Goal: Task Accomplishment & Management: Use online tool/utility

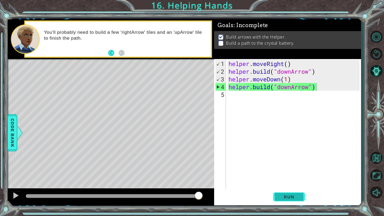
click at [286, 193] on button "Run" at bounding box center [289, 197] width 32 height 15
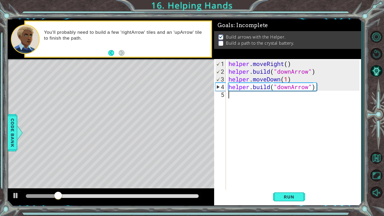
click at [244, 94] on div "helper . moveRight ( ) helper . build ( "downArrow" ) helper . moveDown ( 1 ) h…" at bounding box center [294, 133] width 135 height 147
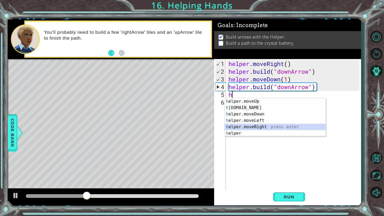
click at [261, 126] on div "h elper.moveUp press enter h [DOMAIN_NAME] press enter h elper.moveDown press e…" at bounding box center [275, 123] width 101 height 51
type textarea "helper.moveRight(1)"
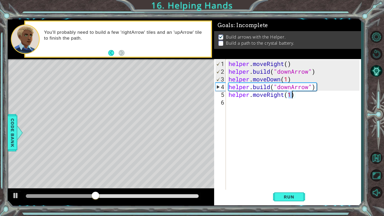
click at [236, 108] on div "helper . moveRight ( ) helper . build ( "downArrow" ) helper . moveDown ( 1 ) h…" at bounding box center [294, 133] width 135 height 147
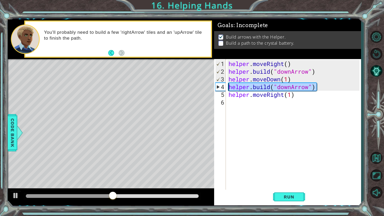
drag, startPoint x: 315, startPoint y: 87, endPoint x: 232, endPoint y: 89, distance: 83.2
click at [231, 89] on div "helper . moveRight ( ) helper . build ( "downArrow" ) helper . moveDown ( 1 ) h…" at bounding box center [294, 133] width 135 height 147
type textarea "[DOMAIN_NAME]("downArrow")"
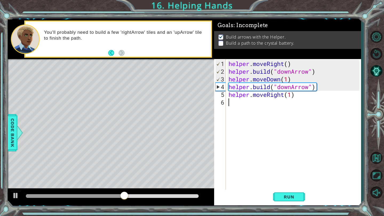
click at [230, 101] on div "helper . moveRight ( ) helper . build ( "downArrow" ) helper . moveDown ( 1 ) h…" at bounding box center [294, 133] width 135 height 147
paste textarea "[DOMAIN_NAME]("downArrow")"
click at [229, 103] on div "helper . moveRight ( ) helper . build ( "downArrow" ) helper . moveDown ( 1 ) h…" at bounding box center [294, 133] width 135 height 147
type textarea "[DOMAIN_NAME]("downArrow")"
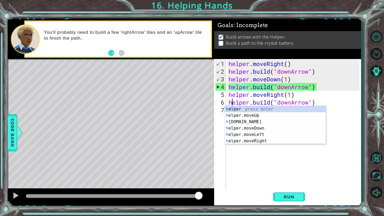
click at [346, 119] on div "helper . moveRight ( ) helper . build ( "downArrow" ) helper . moveDown ( 1 ) h…" at bounding box center [294, 133] width 135 height 147
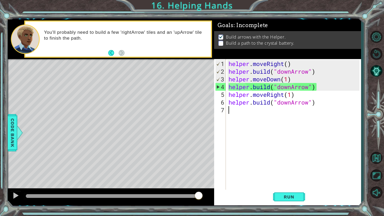
click at [311, 103] on div "helper . moveRight ( ) helper . build ( "downArrow" ) helper . moveDown ( 1 ) h…" at bounding box center [294, 133] width 135 height 147
type textarea "[DOMAIN_NAME]("downArrow")"
drag, startPoint x: 323, startPoint y: 102, endPoint x: 301, endPoint y: 102, distance: 22.1
click at [300, 102] on div "helper . moveRight ( ) helper . build ( "downArrow" ) helper . moveDown ( 1 ) h…" at bounding box center [294, 133] width 135 height 147
click at [232, 113] on div "helper . moveRight ( ) helper . build ( "downArrow" ) helper . moveDown ( 1 ) h…" at bounding box center [294, 133] width 135 height 147
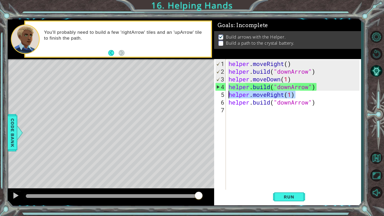
drag, startPoint x: 296, startPoint y: 94, endPoint x: 227, endPoint y: 94, distance: 69.9
click at [227, 94] on div "1 2 3 4 5 6 7 helper . moveRight ( ) helper . build ( "downArrow" ) helper . mo…" at bounding box center [286, 124] width 145 height 131
type textarea "helper.moveRight(1)"
click at [230, 113] on div "helper . moveRight ( ) helper . build ( "downArrow" ) helper . moveDown ( 1 ) h…" at bounding box center [294, 133] width 135 height 147
paste textarea "helper.moveRight(1)"
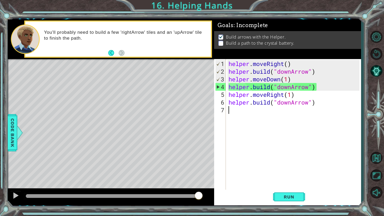
type textarea "helper.moveRight(1)"
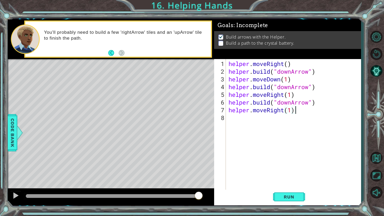
click at [239, 122] on div "helper . moveRight ( ) helper . build ( "downArrow" ) helper . moveDown ( 1 ) h…" at bounding box center [294, 133] width 135 height 147
drag, startPoint x: 320, startPoint y: 101, endPoint x: 229, endPoint y: 104, distance: 91.0
click at [229, 104] on div "helper . moveRight ( ) helper . build ( "downArrow" ) helper . moveDown ( 1 ) h…" at bounding box center [294, 133] width 135 height 147
type textarea "[DOMAIN_NAME]("downArrow")"
click at [232, 119] on div "helper . moveRight ( ) helper . build ( "downArrow" ) helper . moveDown ( 1 ) h…" at bounding box center [294, 133] width 135 height 147
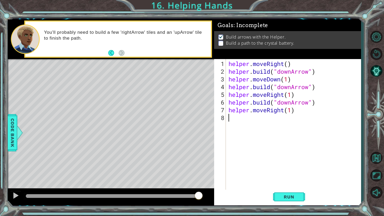
paste textarea "[DOMAIN_NAME]("downArrow")"
type textarea "[DOMAIN_NAME]("downArrow")"
click at [238, 127] on div "helper . moveRight ( ) helper . build ( "downArrow" ) helper . moveDown ( 1 ) h…" at bounding box center [294, 133] width 135 height 147
click at [292, 198] on span "Run" at bounding box center [288, 197] width 21 height 5
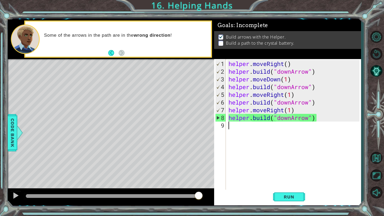
click at [289, 105] on div "helper . moveRight ( ) helper . build ( "downArrow" ) helper . moveDown ( 1 ) h…" at bounding box center [294, 133] width 135 height 147
click at [290, 91] on div "helper . moveRight ( ) helper . build ( "downArrow" ) helper . moveDown ( 1 ) h…" at bounding box center [294, 133] width 135 height 147
click at [291, 87] on div "helper . moveRight ( ) helper . build ( "downArrow" ) helper . moveDown ( 1 ) h…" at bounding box center [294, 133] width 135 height 147
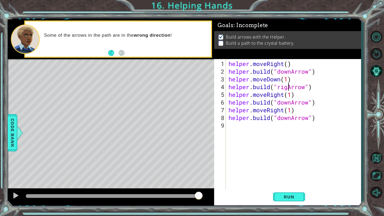
scroll to position [0, 3]
click at [292, 119] on div "helper . moveRight ( ) helper . build ( "downArrow" ) helper . moveDown ( 1 ) h…" at bounding box center [294, 133] width 135 height 147
click at [286, 197] on span "Run" at bounding box center [288, 197] width 21 height 5
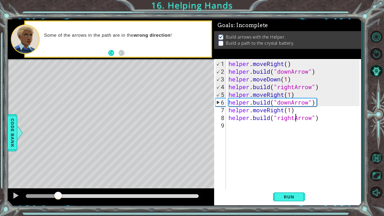
drag, startPoint x: 119, startPoint y: 196, endPoint x: 58, endPoint y: 190, distance: 61.3
click at [58, 190] on div at bounding box center [111, 197] width 206 height 17
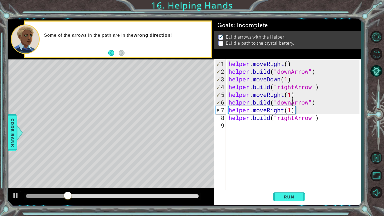
click at [291, 103] on div "helper . moveRight ( ) helper . build ( "downArrow" ) helper . moveDown ( 1 ) h…" at bounding box center [294, 133] width 135 height 147
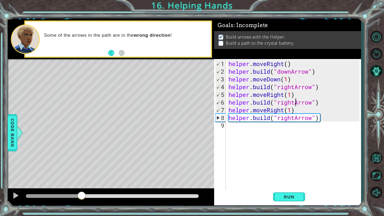
drag, startPoint x: 111, startPoint y: 196, endPoint x: 86, endPoint y: 192, distance: 26.2
click at [85, 192] on div at bounding box center [82, 197] width 10 height 10
click at [293, 195] on span "Run" at bounding box center [288, 197] width 21 height 5
click at [311, 120] on div "helper . moveRight ( ) helper . build ( "downArrow" ) helper . moveDown ( 1 ) h…" at bounding box center [294, 133] width 135 height 147
click at [295, 119] on div "helper . moveRight ( ) helper . build ( "downArrow" ) helper . moveDown ( 1 ) h…" at bounding box center [294, 133] width 135 height 147
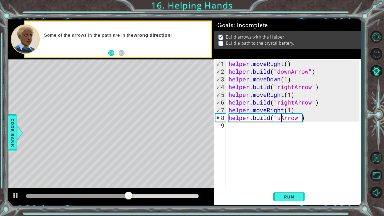
scroll to position [0, 2]
type textarea "[DOMAIN_NAME]("upArrow")"
click at [292, 195] on span "Run" at bounding box center [288, 197] width 21 height 5
drag, startPoint x: 37, startPoint y: 200, endPoint x: 169, endPoint y: 193, distance: 131.6
click at [170, 193] on div at bounding box center [168, 197] width 10 height 10
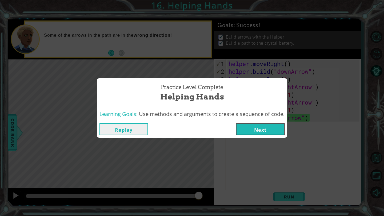
click at [260, 131] on button "Next" at bounding box center [260, 129] width 49 height 12
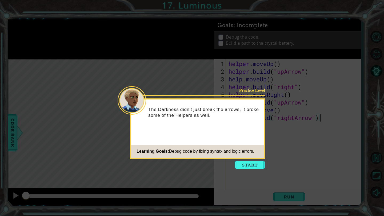
click at [243, 170] on icon at bounding box center [192, 108] width 384 height 216
click at [251, 164] on button "Start" at bounding box center [250, 165] width 30 height 9
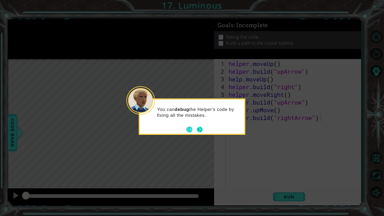
click at [202, 130] on button "Next" at bounding box center [200, 130] width 6 height 6
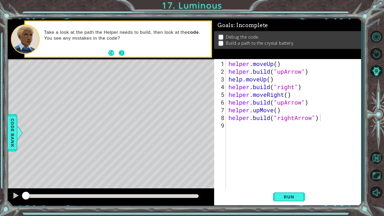
click at [124, 54] on button "Next" at bounding box center [122, 53] width 6 height 6
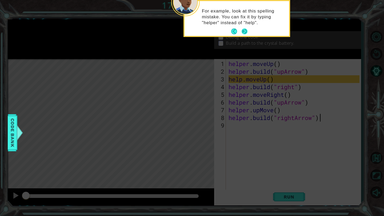
click at [245, 29] on button "Next" at bounding box center [245, 32] width 6 height 6
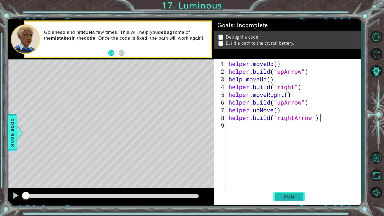
click at [292, 199] on span "Run" at bounding box center [288, 197] width 21 height 5
click at [292, 196] on span "Run" at bounding box center [288, 197] width 21 height 5
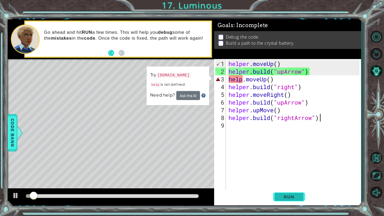
click at [290, 202] on button "Run" at bounding box center [289, 197] width 32 height 15
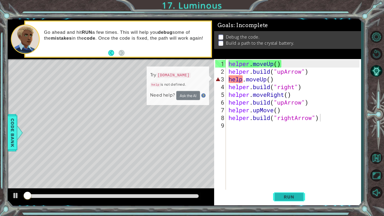
click at [290, 202] on button "Run" at bounding box center [289, 197] width 32 height 15
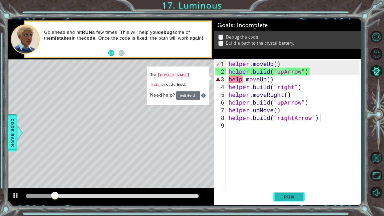
click at [290, 202] on button "Run" at bounding box center [289, 197] width 32 height 15
click at [270, 81] on div "helper . moveUp ( ) helper . build ( "upArrow" ) help . moveUp ( ) helper . bui…" at bounding box center [294, 133] width 135 height 147
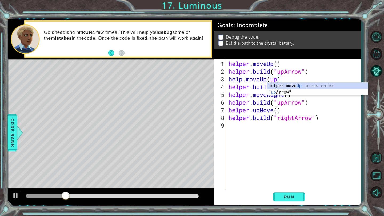
scroll to position [0, 2]
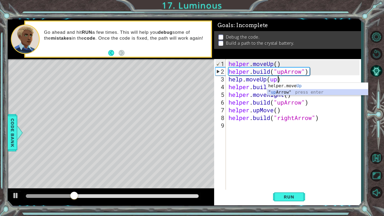
click at [278, 94] on div "helper.move Up press enter " up Arrow" press enter" at bounding box center [317, 96] width 101 height 26
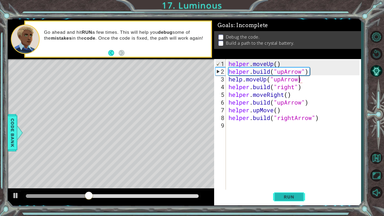
click at [295, 197] on span "Run" at bounding box center [288, 197] width 21 height 5
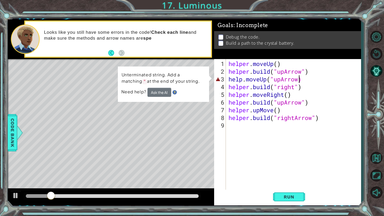
scroll to position [0, 3]
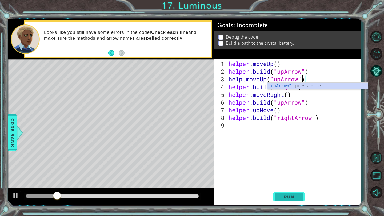
click at [289, 196] on span "Run" at bounding box center [288, 197] width 21 height 5
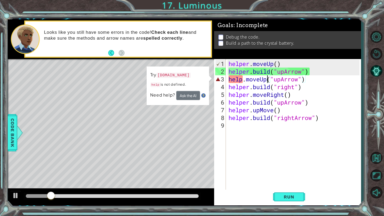
click at [266, 81] on div "helper . moveUp ( ) helper . build ( "upArrow" ) help . moveUp ( "upArrow" ) he…" at bounding box center [294, 133] width 135 height 147
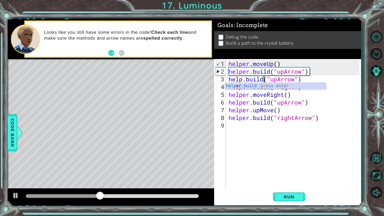
scroll to position [0, 2]
click at [290, 197] on span "Run" at bounding box center [288, 197] width 21 height 5
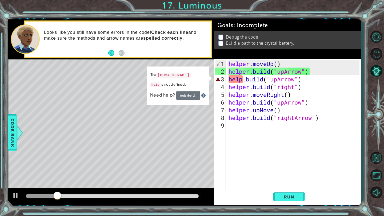
click at [243, 80] on div "helper . moveUp ( ) helper . build ( "upArrow" ) help . build ( "upArrow" ) hel…" at bounding box center [294, 133] width 135 height 147
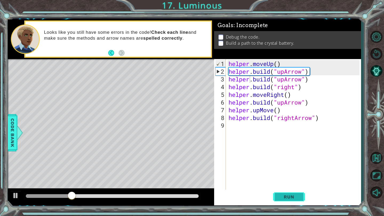
click at [291, 202] on button "Run" at bounding box center [289, 197] width 32 height 15
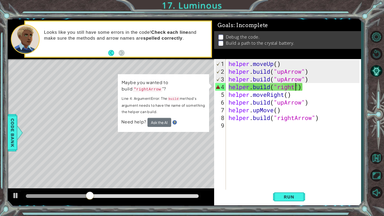
click at [296, 89] on div "helper . moveUp ( ) helper . build ( "upArrow" ) helper . build ( "upArrow" ) h…" at bounding box center [294, 133] width 135 height 147
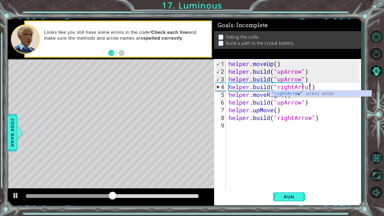
scroll to position [0, 4]
click at [306, 102] on div "helper . moveUp ( ) helper . build ( "upArrow" ) helper . build ( "upArrow" ) h…" at bounding box center [294, 133] width 135 height 147
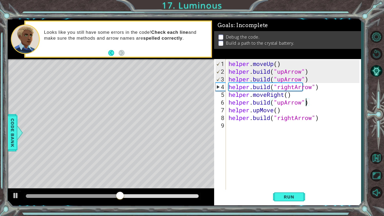
scroll to position [0, 3]
click at [289, 93] on div "helper . moveUp ( ) helper . build ( "upArrow" ) helper . build ( "upArrow" ) h…" at bounding box center [294, 133] width 135 height 147
click at [287, 198] on span "Run" at bounding box center [288, 197] width 21 height 5
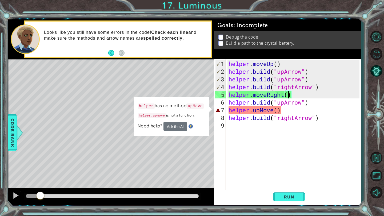
drag, startPoint x: 41, startPoint y: 194, endPoint x: 40, endPoint y: 199, distance: 5.2
click at [40, 199] on div at bounding box center [40, 197] width 10 height 10
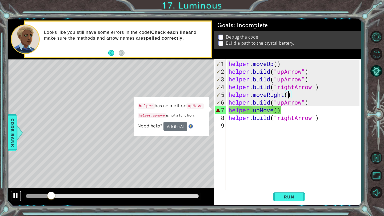
click at [18, 195] on div at bounding box center [15, 195] width 7 height 7
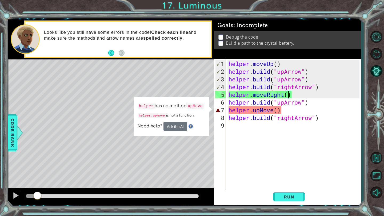
drag, startPoint x: 56, startPoint y: 195, endPoint x: 32, endPoint y: 195, distance: 24.0
click at [33, 195] on div at bounding box center [38, 197] width 10 height 10
drag, startPoint x: 33, startPoint y: 194, endPoint x: 39, endPoint y: 194, distance: 5.9
click at [39, 194] on div at bounding box center [40, 197] width 10 height 10
click at [311, 76] on div "helper . moveUp ( ) helper . build ( "upArrow" ) helper . build ( "upArrow" ) h…" at bounding box center [294, 133] width 135 height 147
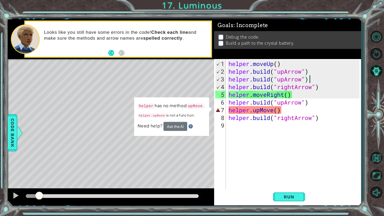
type textarea "[DOMAIN_NAME]("upArrow")"
click at [311, 70] on div "helper . moveUp ( ) helper . build ( "upArrow" ) helper . build ( "upArrow" ) h…" at bounding box center [294, 133] width 135 height 147
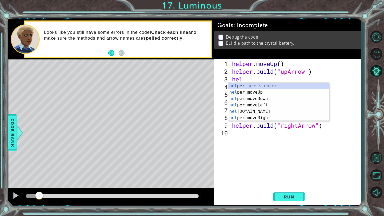
scroll to position [0, 0]
click at [263, 93] on div "hel per press enter hel per.moveUp press enter [GEOGRAPHIC_DATA] per.moveDown p…" at bounding box center [278, 108] width 101 height 51
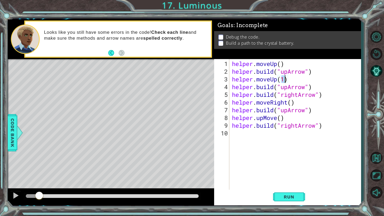
click at [287, 88] on div "helper . moveUp ( ) helper . build ( "upArrow" ) helper . moveUp ( 1 ) helper .…" at bounding box center [296, 133] width 131 height 147
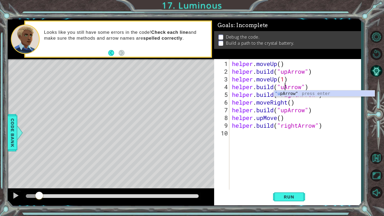
type textarea "[DOMAIN_NAME]("Arrow")"
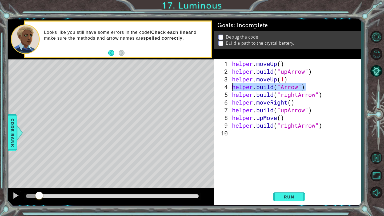
drag, startPoint x: 311, startPoint y: 84, endPoint x: 231, endPoint y: 89, distance: 80.1
click at [231, 89] on div "helper . moveUp ( ) helper . build ( "upArrow" ) helper . moveUp ( 1 ) helper .…" at bounding box center [296, 133] width 131 height 147
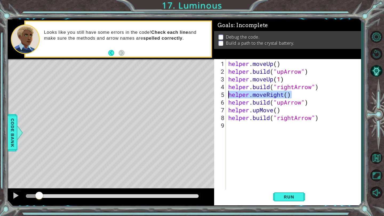
drag, startPoint x: 294, startPoint y: 95, endPoint x: 229, endPoint y: 94, distance: 65.1
click at [229, 94] on div "helper . moveUp ( ) helper . build ( "upArrow" ) helper . moveUp ( 1 ) helper .…" at bounding box center [294, 133] width 135 height 147
type textarea "helper.moveRight()"
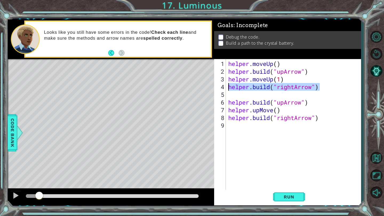
drag, startPoint x: 323, startPoint y: 87, endPoint x: 231, endPoint y: 87, distance: 92.2
click at [230, 86] on div "helper . moveUp ( ) helper . build ( "upArrow" ) helper . moveUp ( 1 ) helper .…" at bounding box center [294, 133] width 135 height 147
type textarea "[DOMAIN_NAME]("rightArrow")"
click at [228, 93] on div "helper . moveUp ( ) helper . build ( "upArrow" ) helper . moveUp ( 1 ) helper .…" at bounding box center [294, 133] width 135 height 147
paste textarea "[DOMAIN_NAME]("rightArrow")"
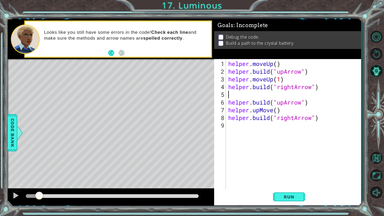
type textarea "[DOMAIN_NAME]("rightArrow")"
click at [324, 88] on div "helper . moveUp ( ) helper . build ( "upArrow" ) helper . moveUp ( 1 ) helper .…" at bounding box center [294, 133] width 135 height 147
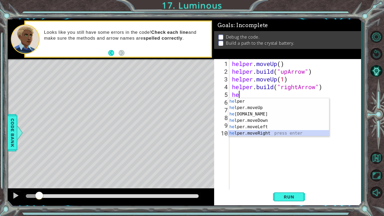
click at [274, 133] on div "he lper press enter he lper.moveUp press enter he [DOMAIN_NAME] press enter he …" at bounding box center [278, 123] width 101 height 51
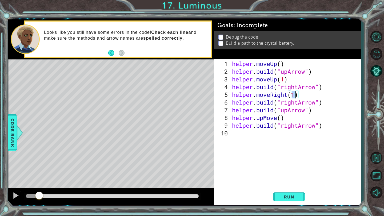
click at [325, 102] on div "helper . moveUp ( ) helper . build ( "upArrow" ) helper . moveUp ( 1 ) helper .…" at bounding box center [296, 133] width 131 height 147
drag, startPoint x: 304, startPoint y: 99, endPoint x: 273, endPoint y: 94, distance: 31.9
click at [272, 94] on div "helper . moveUp ( ) helper . build ( "upArrow" ) helper . moveUp ( 1 ) helper .…" at bounding box center [296, 133] width 131 height 147
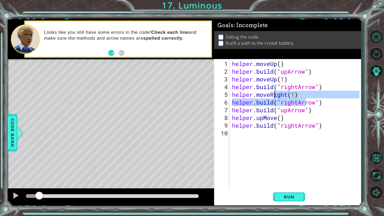
type textarea "helper.moveRight(1) [DOMAIN_NAME]("rightArrow")"
click at [363, 109] on div "1 ההההההההההההההההההההההההההההההההההההההההההההההההההההההההההההההההההההההההההההה…" at bounding box center [192, 108] width 384 height 216
click at [320, 160] on div "helper . moveUp ( ) helper . build ( "upArrow" ) helper . moveUp ( 1 ) helper .…" at bounding box center [296, 133] width 131 height 147
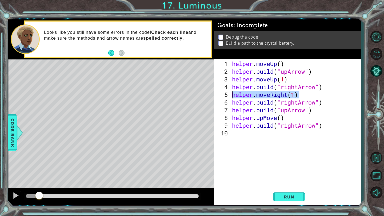
drag, startPoint x: 305, startPoint y: 94, endPoint x: 234, endPoint y: 95, distance: 71.2
click at [233, 95] on div "helper . moveUp ( ) helper . build ( "upArrow" ) helper . moveUp ( 1 ) helper .…" at bounding box center [296, 133] width 131 height 147
click at [323, 104] on div "helper . moveUp ( ) helper . build ( "upArrow" ) helper . moveUp ( 1 ) helper .…" at bounding box center [296, 133] width 131 height 147
click at [317, 109] on div "helper . moveUp ( ) helper . build ( "upArrow" ) helper . moveUp ( 1 ) helper .…" at bounding box center [296, 133] width 131 height 147
click at [323, 101] on div "helper . moveUp ( ) helper . build ( "upArrow" ) helper . moveUp ( 1 ) helper .…" at bounding box center [296, 133] width 131 height 147
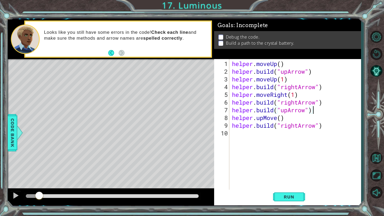
type textarea "[DOMAIN_NAME]("rightArrow")"
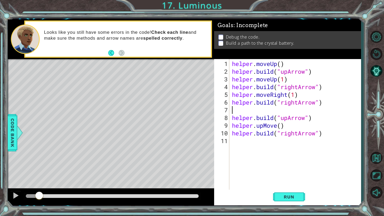
paste textarea "helper.moveRight(1)"
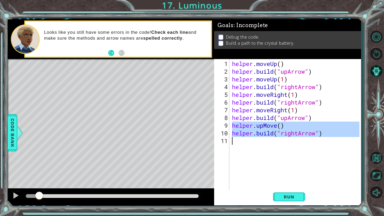
drag, startPoint x: 232, startPoint y: 125, endPoint x: 332, endPoint y: 138, distance: 101.2
click at [332, 138] on div "helper . moveUp ( ) helper . build ( "upArrow" ) helper . moveUp ( 1 ) helper .…" at bounding box center [296, 133] width 131 height 147
type textarea "[DOMAIN_NAME]("rightArrow")"
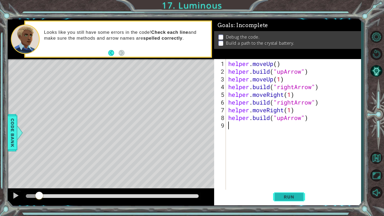
click at [287, 193] on button "Run" at bounding box center [289, 197] width 32 height 15
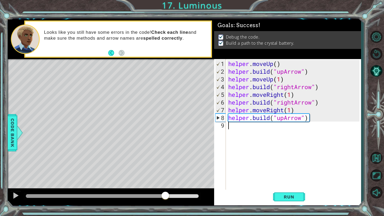
drag, startPoint x: 35, startPoint y: 195, endPoint x: 168, endPoint y: 191, distance: 132.6
click at [168, 191] on div at bounding box center [111, 197] width 206 height 17
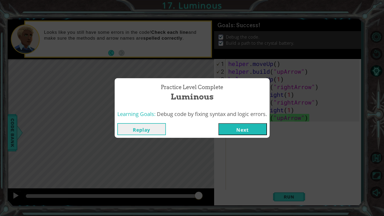
click at [246, 131] on button "Next" at bounding box center [242, 129] width 49 height 12
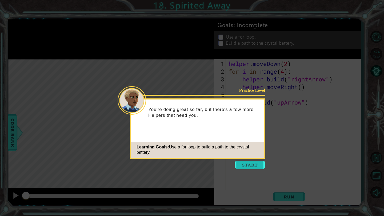
click at [252, 166] on button "Start" at bounding box center [250, 165] width 30 height 9
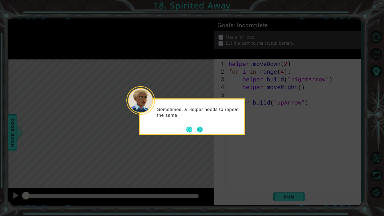
click at [202, 131] on button "Next" at bounding box center [200, 130] width 6 height 6
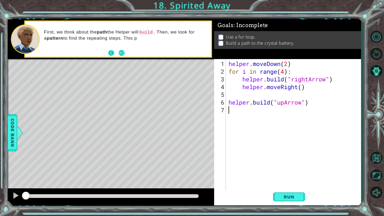
click at [113, 50] on button "Back" at bounding box center [113, 53] width 10 height 6
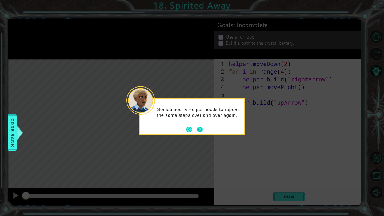
click at [201, 129] on button "Next" at bounding box center [200, 130] width 6 height 6
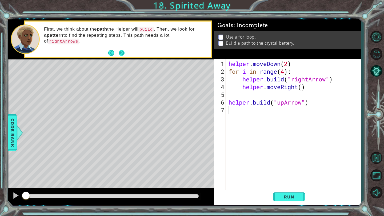
click at [122, 53] on button "Next" at bounding box center [122, 53] width 6 height 6
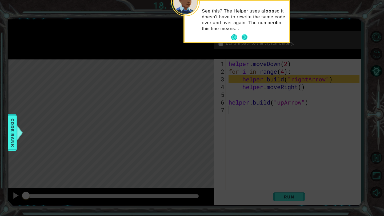
click at [244, 35] on button "Next" at bounding box center [245, 37] width 6 height 6
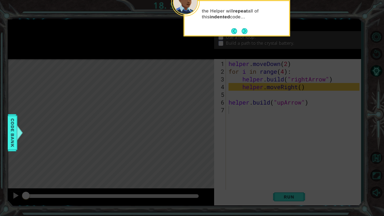
click at [244, 35] on div "the Helper will repeat all of this indented code..." at bounding box center [236, 18] width 107 height 37
click at [245, 32] on button "Next" at bounding box center [245, 31] width 6 height 6
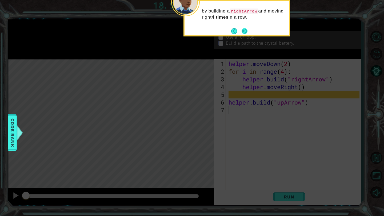
click at [245, 32] on button "Next" at bounding box center [245, 31] width 6 height 6
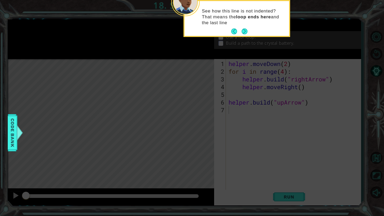
click at [245, 32] on button "Next" at bounding box center [245, 32] width 6 height 6
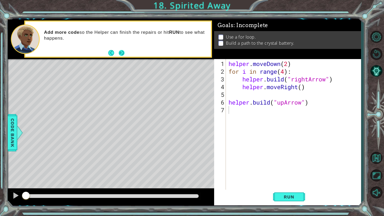
click at [123, 54] on button "Next" at bounding box center [122, 53] width 6 height 6
click at [293, 199] on span "Run" at bounding box center [288, 197] width 21 height 5
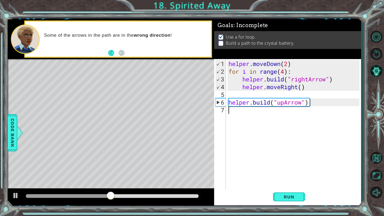
click at [250, 113] on div "helper . moveDown ( 2 ) for i in range ( 4 ) : helper . build ( "rightArrow" ) …" at bounding box center [294, 133] width 135 height 147
click at [235, 95] on div "helper . moveDown ( 2 ) for i in range ( 4 ) : helper . build ( "rightArrow" ) …" at bounding box center [294, 133] width 135 height 147
type textarea "f"
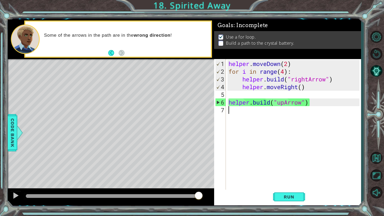
click at [238, 113] on div "helper . moveDown ( 2 ) for i in range ( 4 ) : helper . build ( "rightArrow" ) …" at bounding box center [294, 133] width 135 height 147
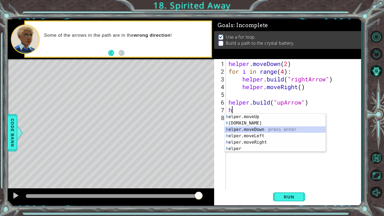
click at [270, 130] on div "h elper.moveUp press enter h [DOMAIN_NAME] press enter h elper.moveDown press e…" at bounding box center [275, 139] width 101 height 51
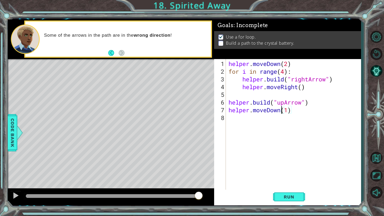
click at [280, 111] on div "helper . moveDown ( 2 ) for i in range ( 4 ) : helper . build ( "rightArrow" ) …" at bounding box center [294, 133] width 135 height 147
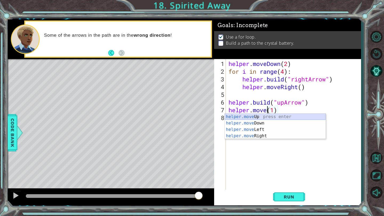
click at [269, 118] on div "helper.move Up press enter helper.move Down press enter helper.move Left press …" at bounding box center [275, 133] width 101 height 38
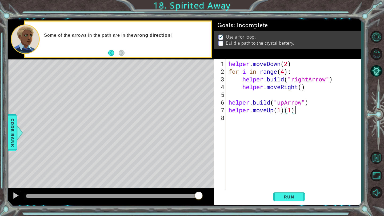
click at [302, 110] on div "helper . moveDown ( 2 ) for i in range ( 4 ) : helper . build ( "rightArrow" ) …" at bounding box center [294, 133] width 135 height 147
type textarea "helper.moveUp(1)"
click at [254, 115] on div "helper . moveDown ( 2 ) for i in range ( 4 ) : helper . build ( "rightArrow" ) …" at bounding box center [294, 133] width 135 height 147
drag, startPoint x: 312, startPoint y: 102, endPoint x: 229, endPoint y: 105, distance: 82.9
click at [229, 105] on div "helper . moveDown ( 2 ) for i in range ( 4 ) : helper . build ( "rightArrow" ) …" at bounding box center [294, 133] width 135 height 147
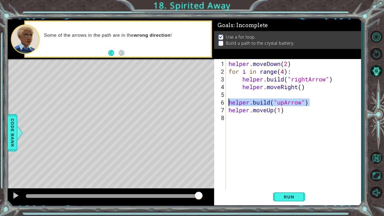
type textarea "[DOMAIN_NAME]("upArrow")"
click at [230, 120] on div "helper . moveDown ( 2 ) for i in range ( 4 ) : helper . build ( "rightArrow" ) …" at bounding box center [294, 133] width 135 height 147
paste textarea "[DOMAIN_NAME]("upArrow")"
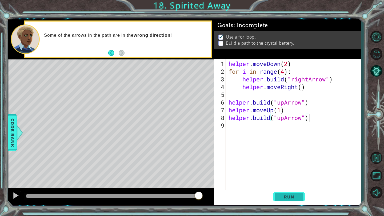
type textarea "[DOMAIN_NAME]("upArrow")"
click at [287, 198] on span "Run" at bounding box center [288, 197] width 21 height 5
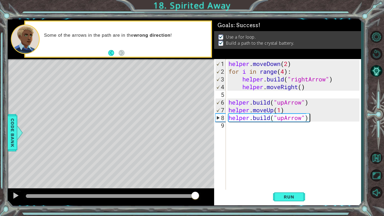
drag, startPoint x: 38, startPoint y: 192, endPoint x: 197, endPoint y: 193, distance: 158.4
click at [197, 193] on div at bounding box center [195, 197] width 10 height 10
drag, startPoint x: 38, startPoint y: 193, endPoint x: 177, endPoint y: 186, distance: 139.6
click at [177, 186] on div "methods helper moveUp() moveDown() moveLeft() moveRight() build(item) tools for…" at bounding box center [184, 112] width 353 height 186
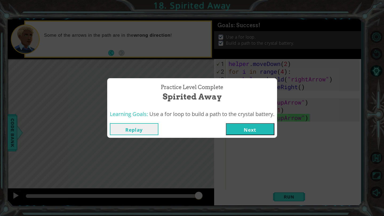
click at [243, 129] on button "Next" at bounding box center [250, 129] width 49 height 12
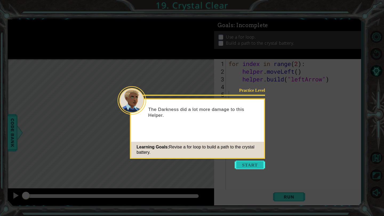
click at [247, 166] on button "Start" at bounding box center [250, 165] width 30 height 9
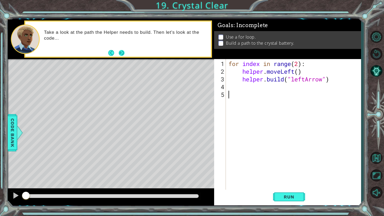
click at [121, 51] on button "Next" at bounding box center [122, 53] width 6 height 6
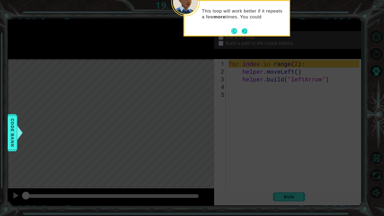
click at [245, 33] on button "Next" at bounding box center [245, 31] width 6 height 6
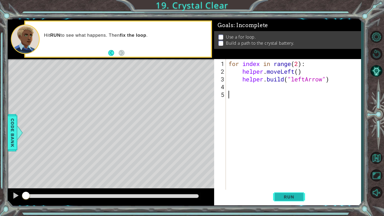
click at [286, 198] on span "Run" at bounding box center [288, 197] width 21 height 5
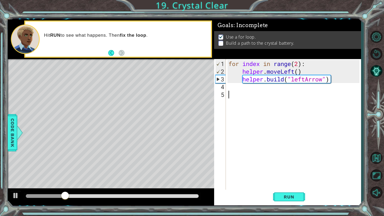
click at [298, 63] on div "for index in range ( 2 ) : helper . moveLeft ( ) helper . build ( "leftArrow" )" at bounding box center [294, 133] width 135 height 147
type textarea "for index in range(4):"
click at [289, 194] on button "Run" at bounding box center [289, 197] width 32 height 15
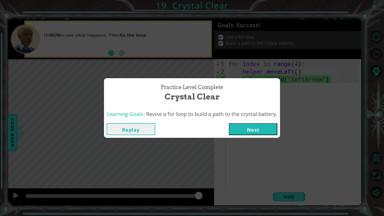
click at [260, 124] on button "Next" at bounding box center [253, 129] width 49 height 12
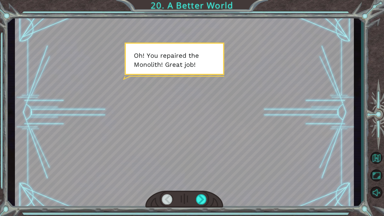
click at [186, 122] on div at bounding box center [184, 112] width 339 height 191
click at [201, 203] on div at bounding box center [201, 200] width 11 height 10
click at [201, 201] on div at bounding box center [201, 200] width 11 height 10
click at [200, 201] on div at bounding box center [201, 200] width 11 height 10
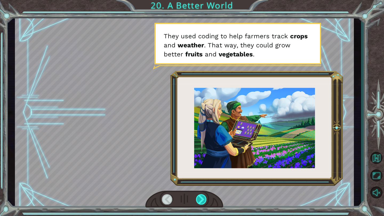
click at [202, 200] on div at bounding box center [201, 200] width 11 height 10
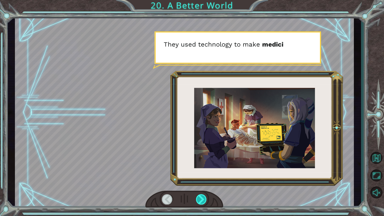
click at [202, 200] on div at bounding box center [201, 200] width 11 height 10
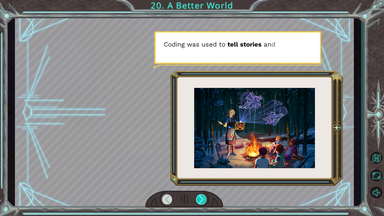
click at [203, 200] on div at bounding box center [201, 200] width 11 height 10
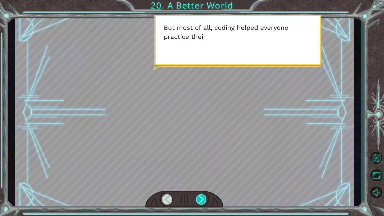
click at [203, 200] on div at bounding box center [201, 200] width 11 height 10
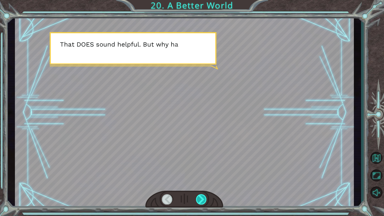
click at [203, 200] on div at bounding box center [201, 200] width 11 height 10
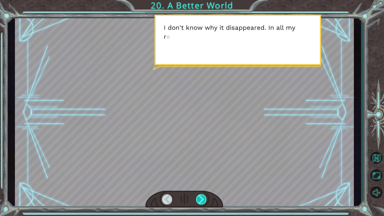
click at [203, 200] on div at bounding box center [201, 200] width 11 height 10
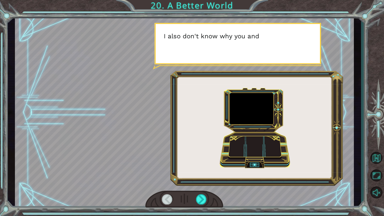
click at [284, 126] on div at bounding box center [184, 112] width 339 height 191
click at [291, 78] on div at bounding box center [184, 112] width 339 height 191
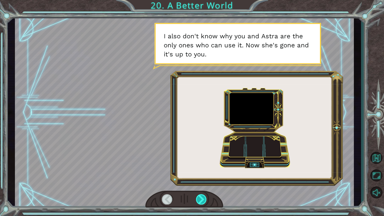
click at [198, 203] on div at bounding box center [201, 200] width 11 height 10
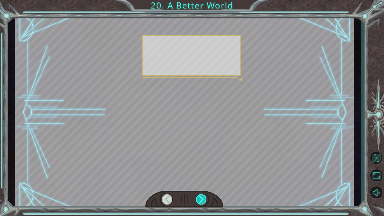
click at [198, 203] on div at bounding box center [201, 200] width 11 height 10
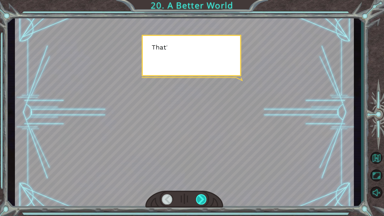
click at [198, 203] on div at bounding box center [201, 200] width 11 height 10
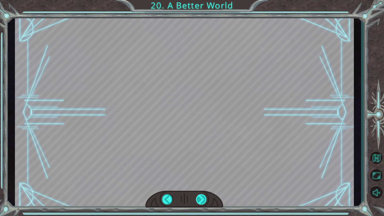
click at [198, 203] on div at bounding box center [201, 200] width 11 height 10
click at [198, 0] on div "O h ! Y o u r e p a i r e d t h e M o n o l i t h ! G r e a t j o b ! A n d i t…" at bounding box center [192, 0] width 384 height 0
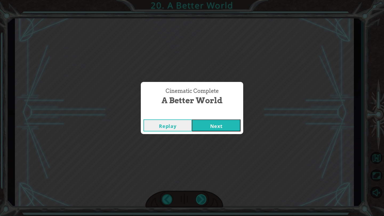
click at [198, 203] on div "Cinematic Complete A Better World Replay Next" at bounding box center [192, 108] width 384 height 216
click at [218, 127] on button "Next" at bounding box center [216, 126] width 49 height 12
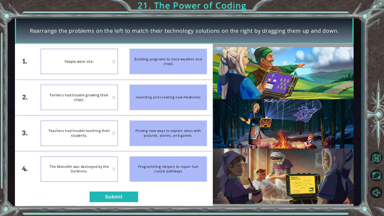
drag, startPoint x: 161, startPoint y: 101, endPoint x: 107, endPoint y: 57, distance: 69.9
click at [107, 58] on div "1. 2. 3. 4. People were sick. Farmers had trouble growing their crops. Teachers…" at bounding box center [114, 115] width 198 height 143
click at [107, 57] on div "People were sick." at bounding box center [79, 62] width 77 height 26
click at [139, 92] on div "Inventing and creating new medicines" at bounding box center [168, 98] width 77 height 26
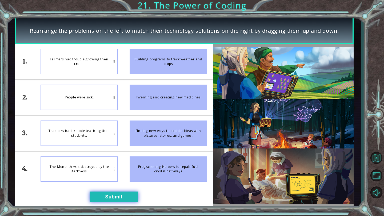
click at [118, 196] on button "Submit" at bounding box center [114, 197] width 49 height 11
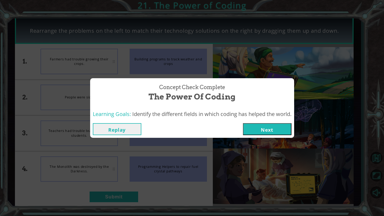
click at [255, 129] on button "Next" at bounding box center [267, 129] width 49 height 12
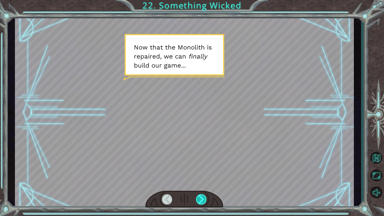
click at [200, 199] on div at bounding box center [201, 200] width 11 height 10
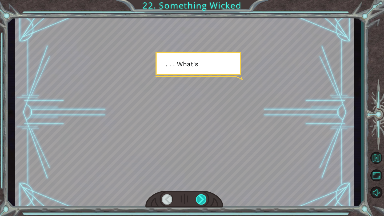
click at [200, 199] on div at bounding box center [201, 200] width 11 height 10
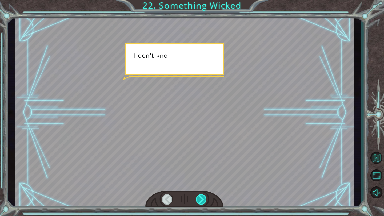
click at [200, 199] on div at bounding box center [201, 200] width 11 height 10
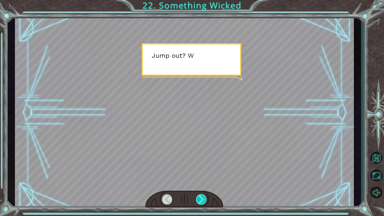
click at [200, 199] on div at bounding box center [201, 200] width 11 height 10
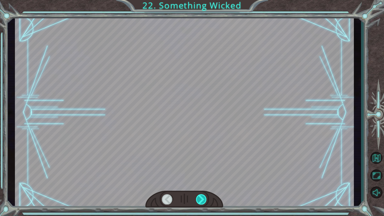
click at [200, 199] on div at bounding box center [201, 200] width 11 height 10
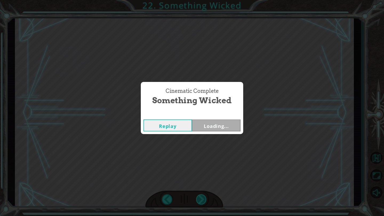
click at [200, 0] on div "Temporary Text N o w t h a t t h e M o n o l i t h i s r e p a i r e d , w e c …" at bounding box center [192, 0] width 384 height 0
click at [215, 128] on button "Next" at bounding box center [216, 126] width 49 height 12
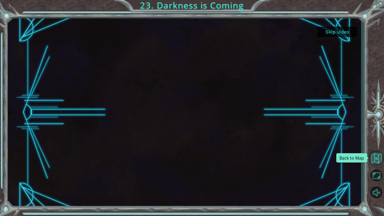
click at [381, 157] on button "Back to Map" at bounding box center [375, 158] width 15 height 15
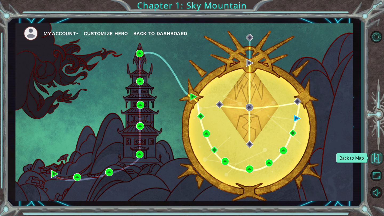
click at [378, 155] on button "Back to Map" at bounding box center [375, 158] width 15 height 15
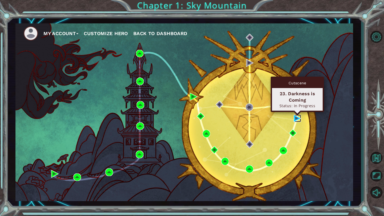
click at [296, 119] on img at bounding box center [297, 118] width 7 height 7
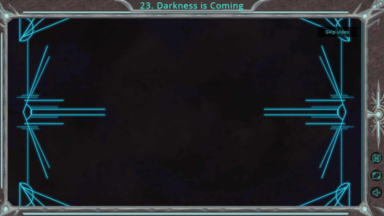
click at [342, 35] on button "Skip video" at bounding box center [337, 32] width 40 height 10
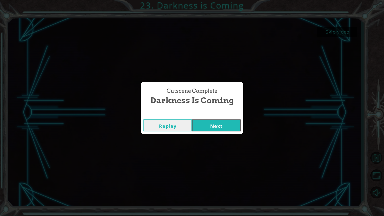
click at [226, 128] on button "Next" at bounding box center [216, 126] width 49 height 12
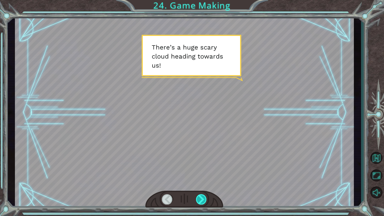
click at [204, 200] on div at bounding box center [201, 200] width 11 height 10
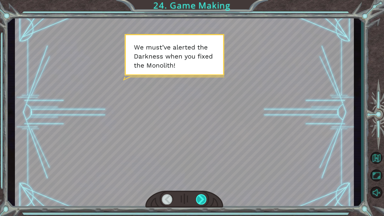
click at [202, 201] on div at bounding box center [201, 200] width 11 height 10
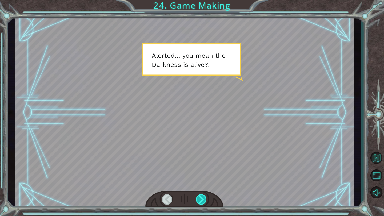
click at [201, 198] on div at bounding box center [201, 200] width 11 height 10
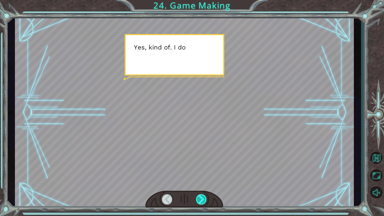
click at [201, 198] on div at bounding box center [201, 200] width 11 height 10
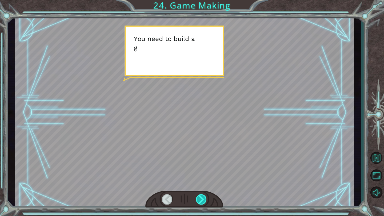
click at [201, 198] on div at bounding box center [201, 200] width 11 height 10
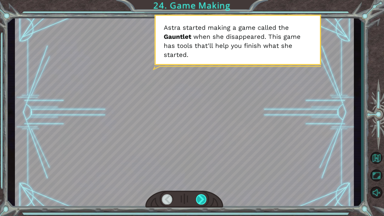
click at [201, 198] on div at bounding box center [201, 200] width 11 height 10
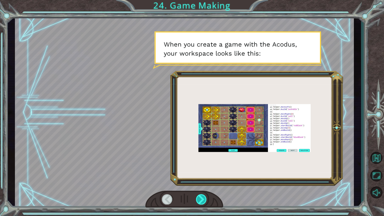
click at [201, 198] on div at bounding box center [201, 200] width 11 height 10
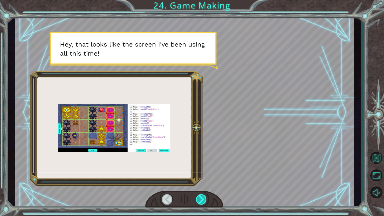
click at [200, 198] on div at bounding box center [201, 200] width 11 height 10
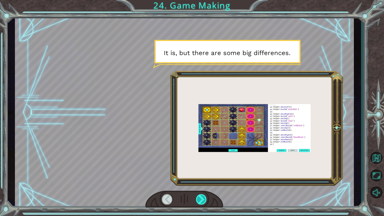
click at [200, 198] on div at bounding box center [201, 200] width 11 height 10
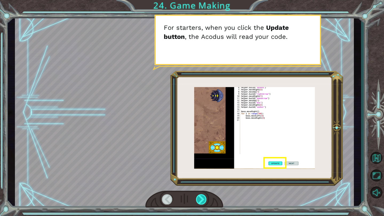
click at [200, 198] on div at bounding box center [201, 200] width 11 height 10
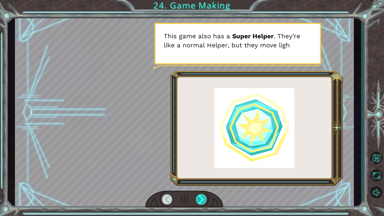
click at [200, 198] on div at bounding box center [201, 200] width 11 height 10
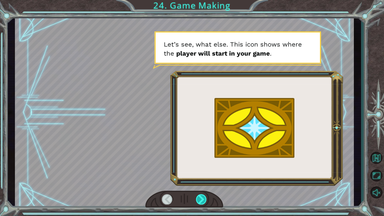
click at [201, 198] on div at bounding box center [201, 200] width 11 height 10
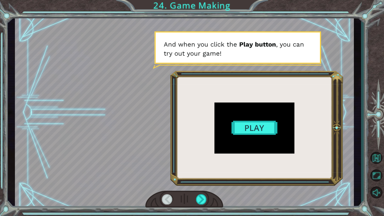
click at [262, 126] on div at bounding box center [184, 112] width 339 height 191
click at [257, 129] on div at bounding box center [184, 112] width 339 height 191
click at [253, 127] on div at bounding box center [184, 112] width 339 height 191
click at [247, 131] on div at bounding box center [184, 112] width 339 height 191
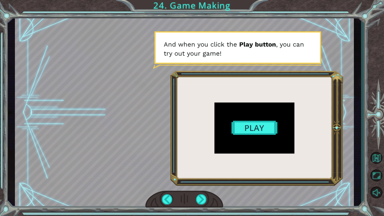
click at [246, 131] on div at bounding box center [184, 112] width 339 height 191
click at [202, 198] on div at bounding box center [201, 200] width 11 height 10
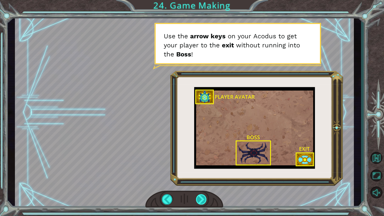
click at [201, 198] on div at bounding box center [201, 200] width 11 height 10
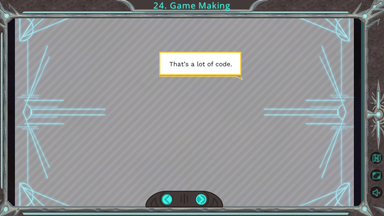
click at [201, 198] on div at bounding box center [201, 200] width 11 height 10
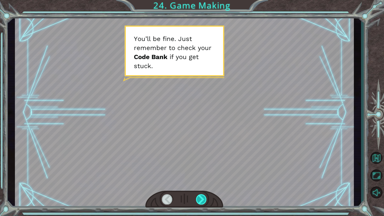
click at [201, 198] on div at bounding box center [201, 200] width 11 height 10
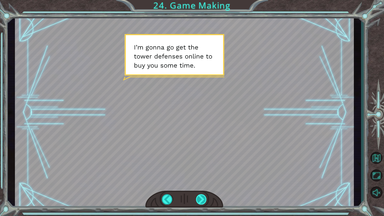
click at [201, 198] on div at bounding box center [201, 200] width 11 height 10
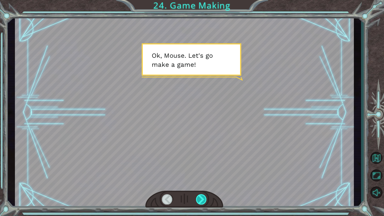
click at [201, 198] on div at bounding box center [201, 200] width 11 height 10
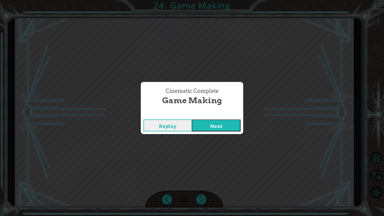
click at [206, 126] on button "Next" at bounding box center [216, 126] width 49 height 12
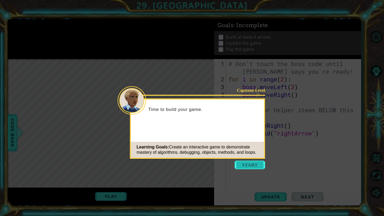
click at [254, 165] on button "Start" at bounding box center [250, 165] width 30 height 9
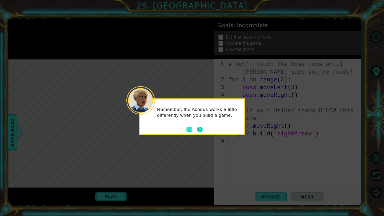
click at [200, 127] on button "Next" at bounding box center [200, 130] width 6 height 6
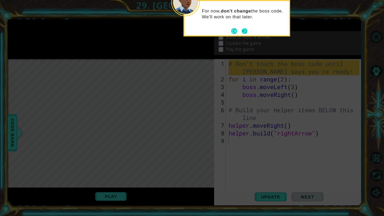
click at [243, 32] on button "Next" at bounding box center [245, 31] width 6 height 6
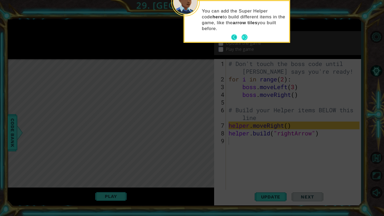
click at [234, 37] on button "Back" at bounding box center [236, 37] width 10 height 6
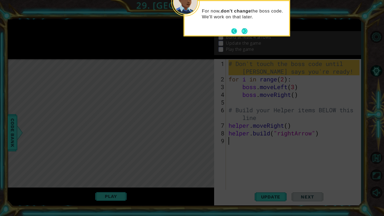
click at [234, 34] on button "Back" at bounding box center [236, 31] width 10 height 6
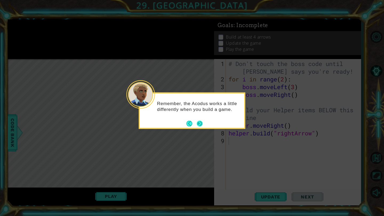
click at [198, 124] on button "Next" at bounding box center [200, 124] width 6 height 6
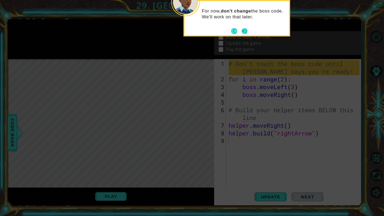
click at [245, 29] on button "Next" at bounding box center [245, 31] width 6 height 6
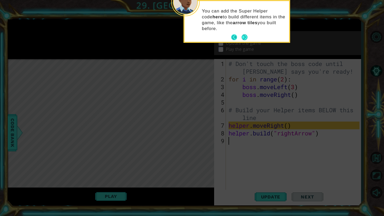
click at [234, 35] on button "Back" at bounding box center [236, 37] width 10 height 6
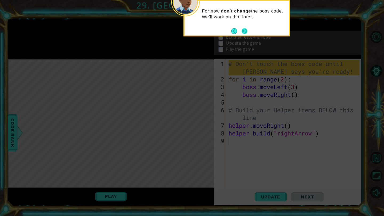
click at [244, 31] on button "Next" at bounding box center [245, 31] width 6 height 6
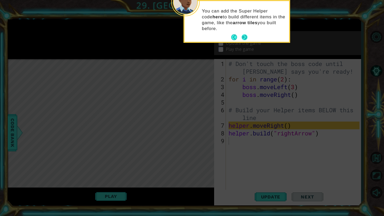
click at [243, 34] on button "Next" at bounding box center [245, 37] width 6 height 6
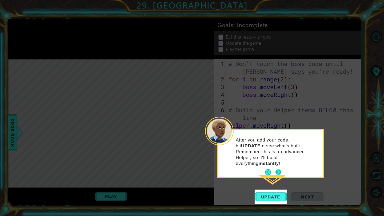
click at [278, 170] on button "Next" at bounding box center [278, 173] width 6 height 6
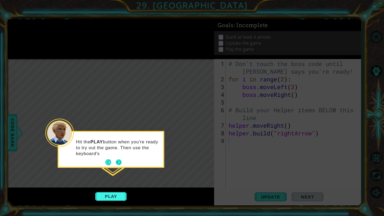
click at [118, 160] on button "Next" at bounding box center [119, 163] width 6 height 6
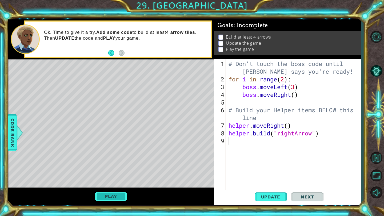
click at [121, 197] on button "Play" at bounding box center [110, 197] width 31 height 10
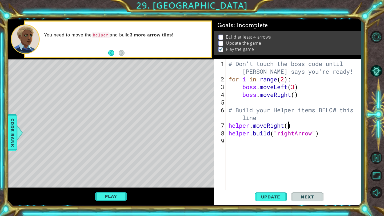
click at [289, 123] on div "# Don't touch the boss code until [PERSON_NAME] says you're ready! for i in ran…" at bounding box center [294, 137] width 135 height 155
click at [120, 195] on button "Play" at bounding box center [110, 197] width 31 height 10
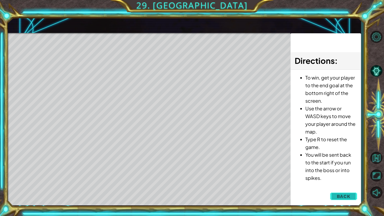
click at [347, 197] on span "Back" at bounding box center [344, 196] width 14 height 5
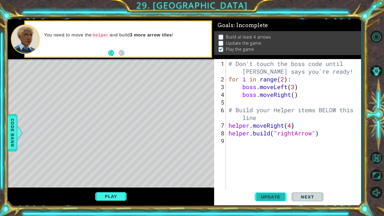
click at [271, 197] on span "Update" at bounding box center [271, 197] width 30 height 5
click at [115, 199] on button "Play" at bounding box center [110, 197] width 31 height 10
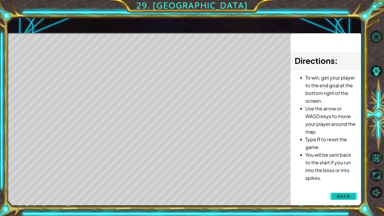
click at [341, 201] on button "Back" at bounding box center [343, 196] width 27 height 11
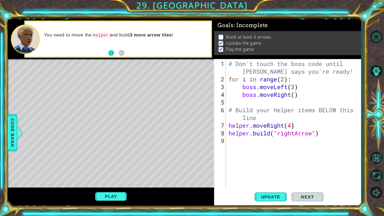
click at [112, 53] on button "Back" at bounding box center [113, 53] width 10 height 6
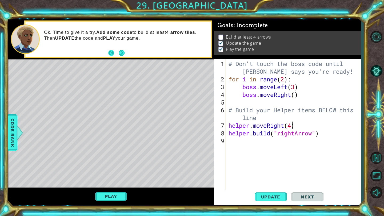
click at [113, 53] on button "Back" at bounding box center [113, 53] width 10 height 6
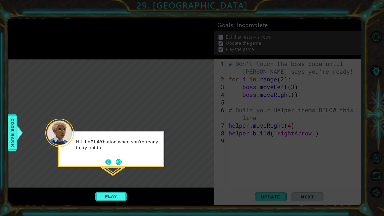
click at [106, 163] on button "Back" at bounding box center [110, 162] width 10 height 6
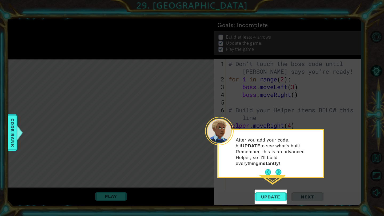
click at [269, 170] on button "Back" at bounding box center [270, 173] width 10 height 6
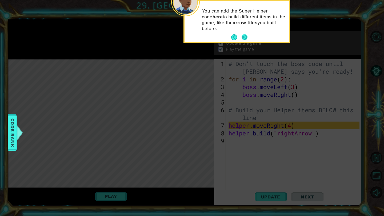
click at [243, 38] on button "Next" at bounding box center [245, 37] width 6 height 6
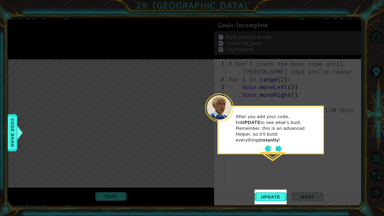
click at [278, 146] on button "Next" at bounding box center [278, 149] width 6 height 6
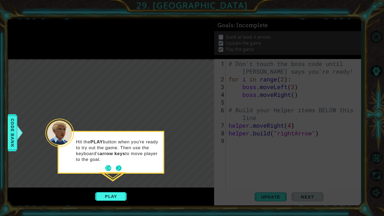
click at [118, 170] on button "Next" at bounding box center [119, 169] width 6 height 6
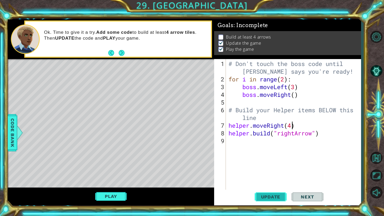
click at [271, 194] on button "Update" at bounding box center [271, 197] width 32 height 15
click at [117, 199] on button "Play" at bounding box center [110, 197] width 31 height 10
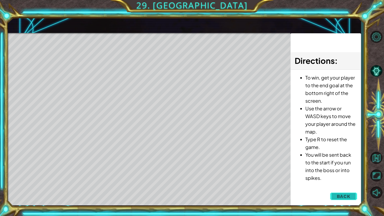
click at [346, 199] on span "Back" at bounding box center [344, 196] width 14 height 5
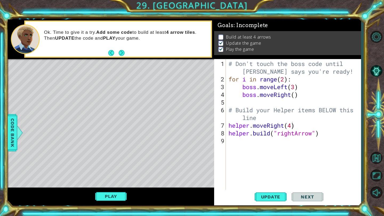
click at [292, 136] on div "# Don't touch the boss code until [PERSON_NAME] says you're ready! for i in ran…" at bounding box center [294, 137] width 135 height 155
click at [296, 135] on div "# Don't touch the boss code until [PERSON_NAME] says you're ready! for i in ran…" at bounding box center [294, 137] width 135 height 155
click at [267, 199] on span "Update" at bounding box center [271, 197] width 30 height 5
click at [114, 194] on button "Play" at bounding box center [110, 197] width 31 height 10
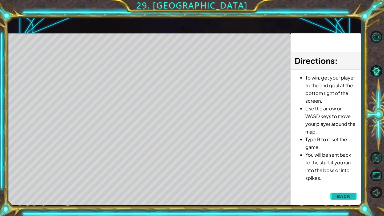
click at [338, 195] on span "Back" at bounding box center [344, 196] width 14 height 5
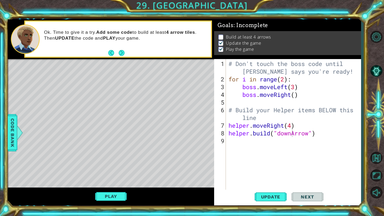
click at [135, 77] on div "Level Map" at bounding box center [131, 137] width 246 height 157
click at [137, 74] on div "Level Map" at bounding box center [131, 137] width 246 height 157
click at [123, 51] on button "Next" at bounding box center [122, 53] width 6 height 6
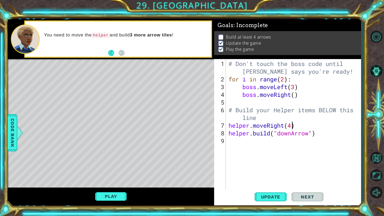
click at [294, 126] on div "# Don't touch the boss code until [PERSON_NAME] says you're ready! for i in ran…" at bounding box center [294, 137] width 135 height 155
click at [292, 134] on div "# Don't touch the boss code until [PERSON_NAME] says you're ready! for i in ran…" at bounding box center [294, 137] width 135 height 155
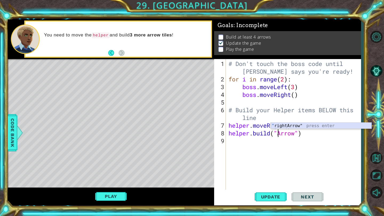
click at [284, 127] on div "" rightArrow" press enter" at bounding box center [321, 132] width 101 height 19
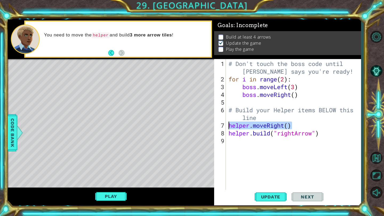
drag, startPoint x: 293, startPoint y: 127, endPoint x: 226, endPoint y: 127, distance: 66.7
click at [226, 127] on div "[DOMAIN_NAME]("rightArrow") 1 2 3 4 5 6 7 8 9 # Don't touch the boss code until…" at bounding box center [286, 124] width 145 height 131
type textarea "helper.moveRight()"
click at [229, 141] on div "# Don't touch the boss code until [PERSON_NAME] says you're ready! for i in ran…" at bounding box center [294, 137] width 135 height 155
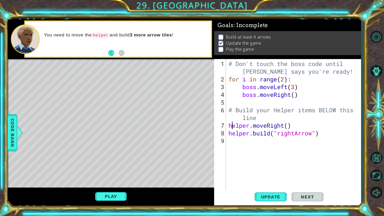
click at [231, 123] on div "# Don't touch the boss code until [PERSON_NAME] says you're ready! for i in ran…" at bounding box center [294, 137] width 135 height 155
type textarea "helper.moveRight()"
click at [229, 121] on div "# Don't touch the boss code until [PERSON_NAME] says you're ready! for i in ran…" at bounding box center [294, 137] width 135 height 155
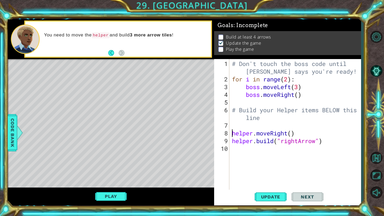
click at [237, 126] on div "# Don't touch the boss code until [PERSON_NAME] says you're ready! for i in ran…" at bounding box center [296, 137] width 131 height 155
type textarea "for i in range (4):"
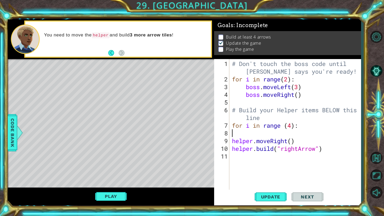
scroll to position [0, 0]
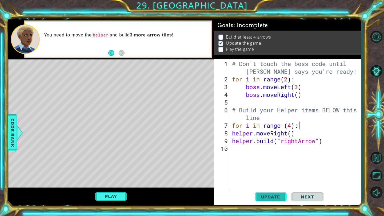
click at [271, 198] on span "Update" at bounding box center [271, 197] width 30 height 5
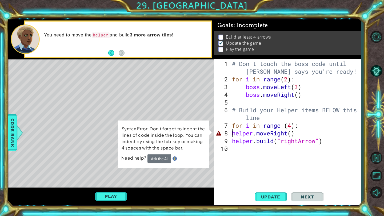
click at [231, 135] on div "# Don't touch the boss code until [PERSON_NAME] says you're ready! for i in ran…" at bounding box center [296, 137] width 131 height 155
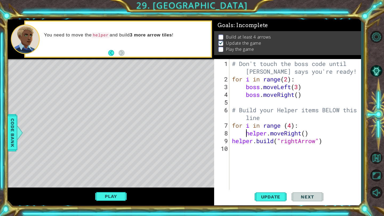
click at [232, 142] on div "# Don't touch the boss code until [PERSON_NAME] says you're ready! for i in ran…" at bounding box center [296, 137] width 131 height 155
type textarea "[DOMAIN_NAME]("rightArrow")"
click at [270, 199] on span "Update" at bounding box center [271, 197] width 30 height 5
click at [111, 197] on button "Play" at bounding box center [110, 197] width 31 height 10
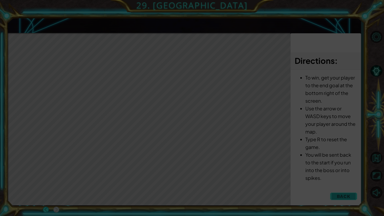
click at [346, 194] on icon at bounding box center [192, 108] width 384 height 216
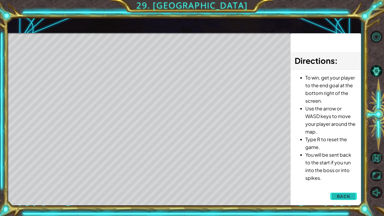
click at [344, 197] on span "Back" at bounding box center [344, 196] width 14 height 5
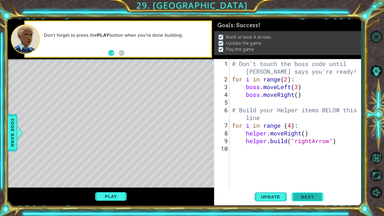
click at [310, 195] on span "Next" at bounding box center [307, 197] width 24 height 5
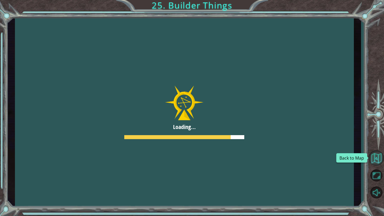
click at [380, 160] on button "Back to Map" at bounding box center [375, 158] width 15 height 15
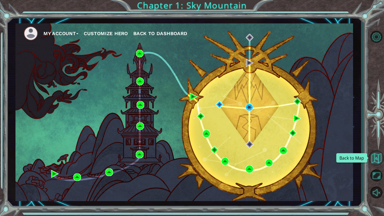
click at [374, 152] on button "Back to Map" at bounding box center [375, 158] width 15 height 15
click at [378, 154] on button "Back to Map" at bounding box center [375, 158] width 15 height 15
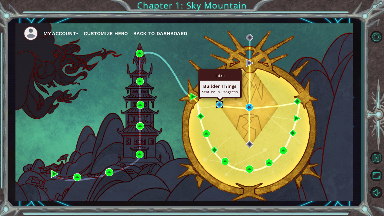
click at [221, 103] on img at bounding box center [219, 104] width 7 height 7
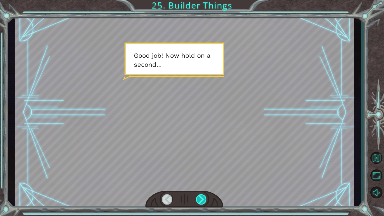
click at [201, 198] on div at bounding box center [201, 200] width 11 height 10
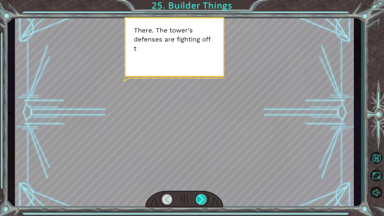
click at [201, 198] on div at bounding box center [201, 200] width 11 height 10
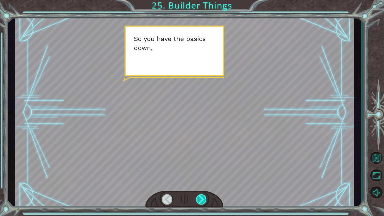
click at [201, 198] on div at bounding box center [201, 200] width 11 height 10
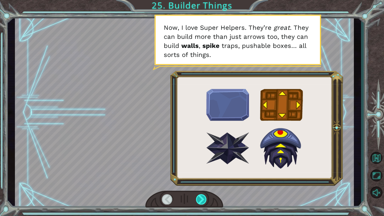
click at [202, 198] on div at bounding box center [201, 200] width 11 height 10
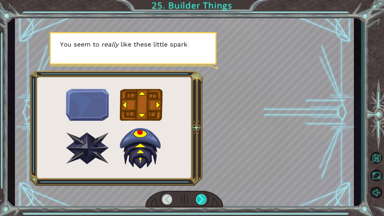
click at [202, 198] on div at bounding box center [201, 200] width 11 height 10
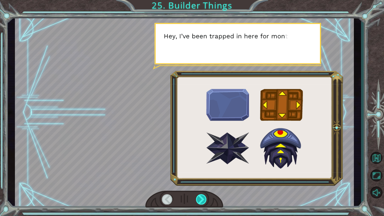
click at [202, 198] on div at bounding box center [201, 200] width 11 height 10
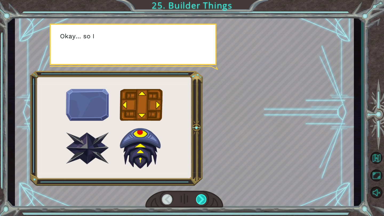
click at [202, 198] on div at bounding box center [201, 200] width 11 height 10
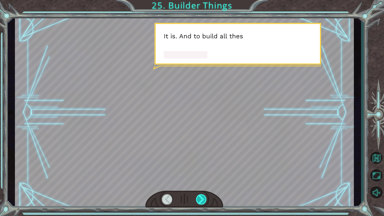
click at [203, 198] on div at bounding box center [201, 200] width 11 height 10
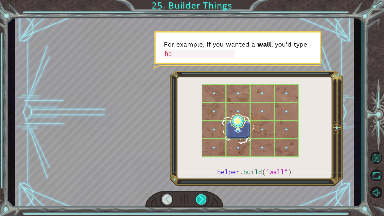
click at [202, 198] on div at bounding box center [201, 200] width 11 height 10
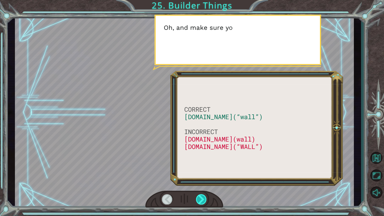
click at [202, 197] on div at bounding box center [201, 200] width 11 height 10
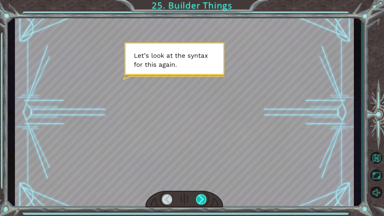
click at [202, 197] on div at bounding box center [201, 200] width 11 height 10
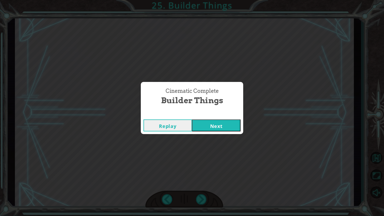
click at [203, 196] on div "Cinematic Complete Builder Things Replay Next" at bounding box center [192, 108] width 384 height 216
click at [221, 122] on button "Next" at bounding box center [216, 126] width 49 height 12
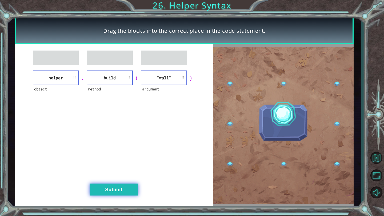
click at [117, 194] on button "Submit" at bounding box center [114, 190] width 49 height 12
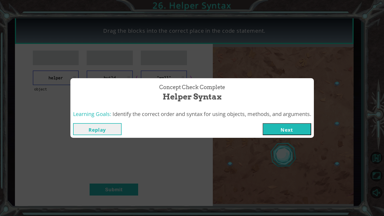
click at [287, 133] on button "Next" at bounding box center [287, 129] width 49 height 12
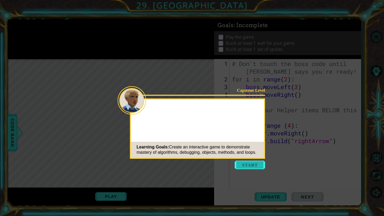
click at [249, 166] on button "Start" at bounding box center [250, 165] width 30 height 9
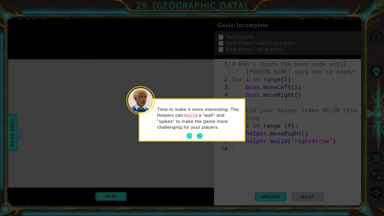
click at [200, 134] on button "Next" at bounding box center [200, 136] width 6 height 6
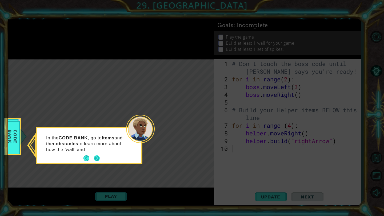
click at [96, 157] on button "Next" at bounding box center [97, 159] width 6 height 6
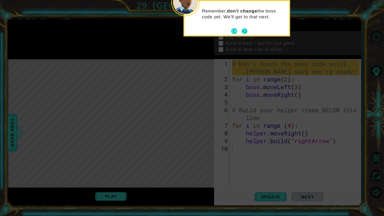
click at [243, 29] on button "Next" at bounding box center [245, 31] width 6 height 6
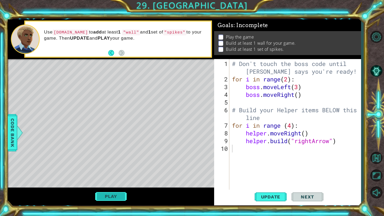
click at [103, 198] on button "Play" at bounding box center [110, 197] width 31 height 10
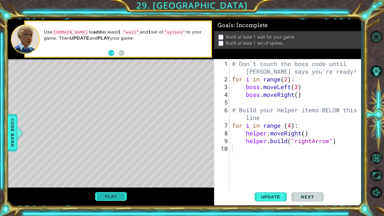
click at [114, 195] on button "Play" at bounding box center [110, 197] width 31 height 10
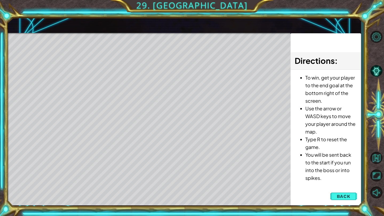
click at [348, 198] on span "Back" at bounding box center [344, 196] width 14 height 5
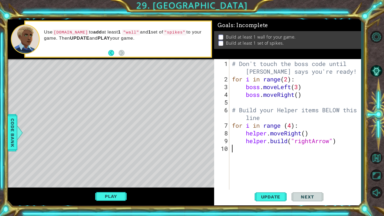
click at [236, 145] on div "# Don't touch the boss code until [PERSON_NAME] says you're ready! for i in ran…" at bounding box center [296, 137] width 131 height 155
click at [233, 149] on div "# Don't touch the boss code until [PERSON_NAME] says you're ready! for i in ran…" at bounding box center [296, 137] width 131 height 155
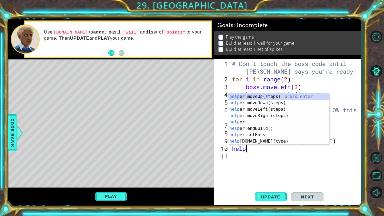
scroll to position [0, 1]
click at [264, 143] on div "helpe [PERSON_NAME]moveUp(steps) press enter helpe r.moveDown(steps) press ente…" at bounding box center [278, 126] width 101 height 64
type textarea "[DOMAIN_NAME]("wall")"
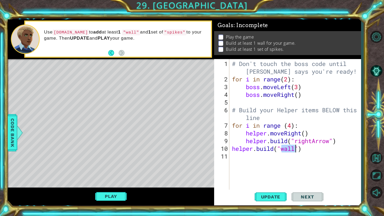
click at [248, 160] on div "# Don't touch the boss code until [PERSON_NAME] says you're ready! for i in ran…" at bounding box center [296, 137] width 131 height 155
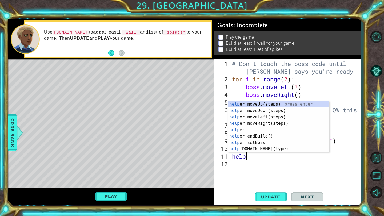
scroll to position [0, 0]
click at [262, 150] on div "help er.moveUp(steps) press enter help er.moveDown(steps) press enter help er.m…" at bounding box center [278, 133] width 101 height 64
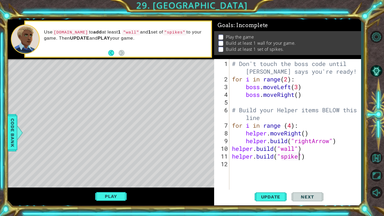
scroll to position [0, 3]
click at [276, 198] on span "Update" at bounding box center [271, 197] width 30 height 5
click at [303, 150] on div "# Don't touch the boss code until [PERSON_NAME] says you're ready! for i in ran…" at bounding box center [296, 137] width 131 height 155
click at [341, 142] on div "# Don't touch the boss code until [PERSON_NAME] says you're ready! for i in ran…" at bounding box center [296, 137] width 131 height 155
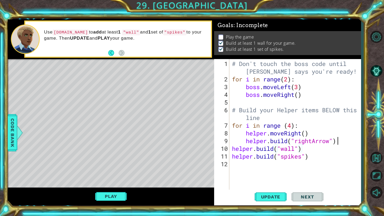
type textarea "[DOMAIN_NAME]("rightArrow")"
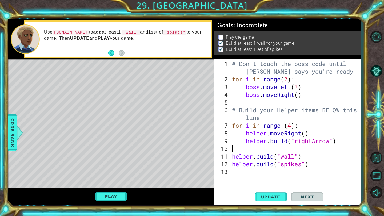
scroll to position [0, 0]
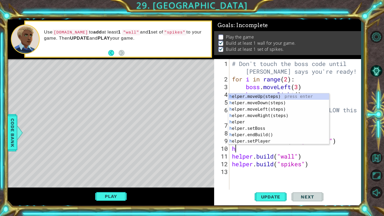
type textarea "he"
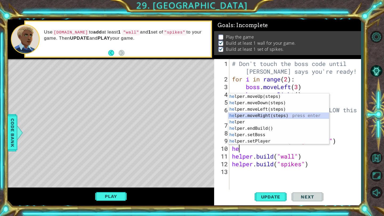
click at [283, 116] on div "he lper.moveUp(steps) press enter he lper.moveDown(steps) press enter he lper.m…" at bounding box center [278, 126] width 101 height 64
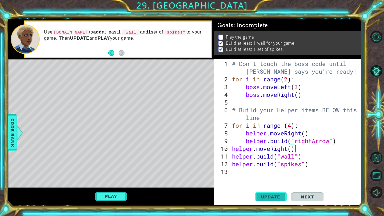
click at [267, 202] on button "Update" at bounding box center [271, 197] width 32 height 15
click at [269, 197] on span "Update" at bounding box center [271, 197] width 30 height 5
click at [106, 196] on button "Play" at bounding box center [110, 197] width 31 height 10
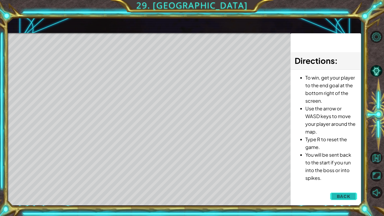
click at [349, 194] on span "Back" at bounding box center [344, 196] width 14 height 5
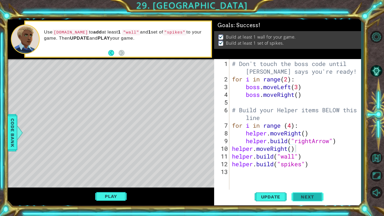
click at [314, 197] on span "Next" at bounding box center [307, 197] width 24 height 5
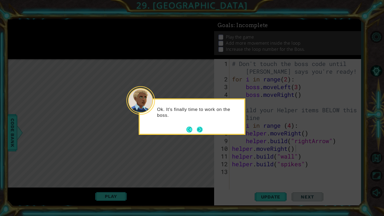
click at [199, 132] on button "Next" at bounding box center [200, 130] width 6 height 6
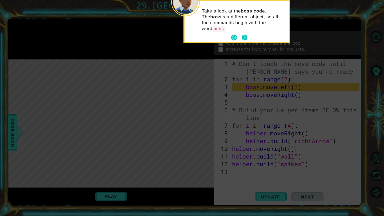
click at [245, 35] on button "Next" at bounding box center [245, 38] width 6 height 6
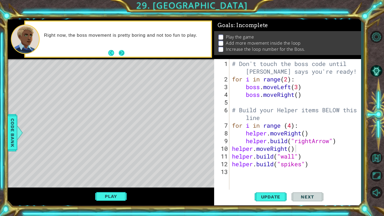
click at [122, 53] on button "Next" at bounding box center [122, 53] width 6 height 6
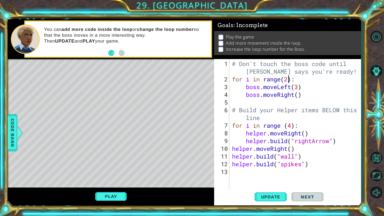
click at [288, 79] on div "# Don't touch the boss code until [PERSON_NAME] says you're ready! for i in ran…" at bounding box center [296, 137] width 131 height 155
click at [298, 94] on div "# Don't touch the boss code until [PERSON_NAME] says you're ready! for i in ran…" at bounding box center [296, 137] width 131 height 155
type textarea "boss.moveRight(2)"
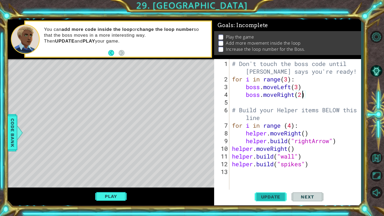
click at [274, 201] on button "Update" at bounding box center [271, 197] width 32 height 15
click at [112, 194] on button "Play" at bounding box center [110, 197] width 31 height 10
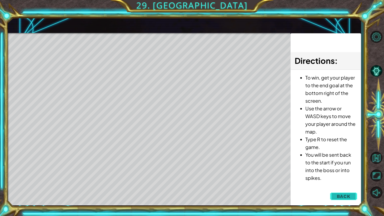
click at [346, 195] on span "Back" at bounding box center [344, 196] width 14 height 5
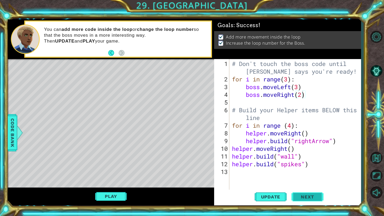
click at [309, 200] on span "Next" at bounding box center [307, 197] width 24 height 5
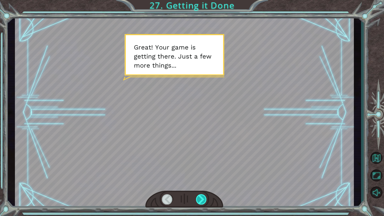
click at [202, 195] on div at bounding box center [201, 200] width 11 height 10
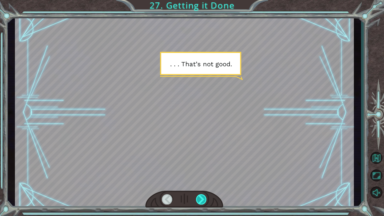
click at [200, 197] on div at bounding box center [201, 200] width 11 height 10
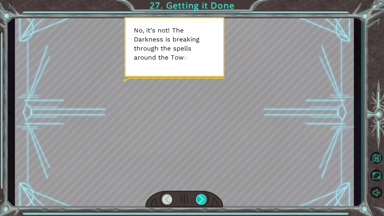
click at [200, 197] on div at bounding box center [201, 200] width 11 height 10
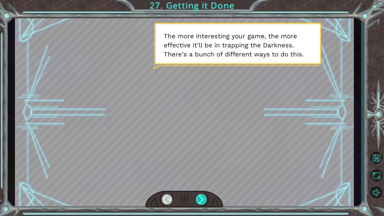
click at [201, 196] on div at bounding box center [201, 200] width 11 height 10
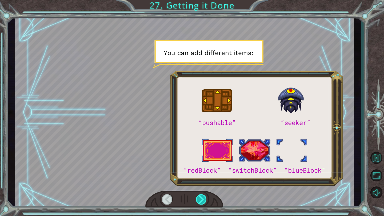
click at [201, 196] on div at bounding box center [201, 200] width 11 height 10
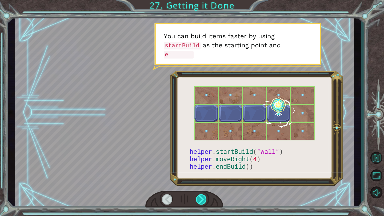
click at [201, 196] on div at bounding box center [201, 200] width 11 height 10
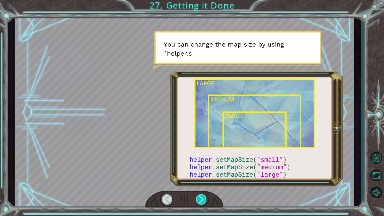
click at [203, 197] on div at bounding box center [201, 200] width 11 height 10
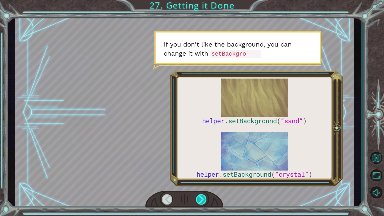
click at [203, 197] on div at bounding box center [201, 200] width 11 height 10
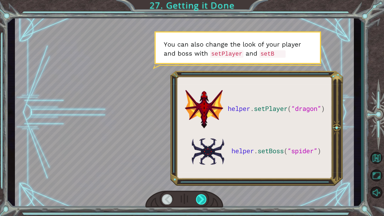
click at [203, 197] on div at bounding box center [201, 200] width 11 height 10
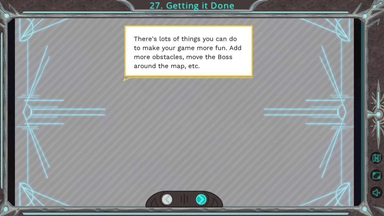
click at [201, 195] on div at bounding box center [201, 200] width 11 height 10
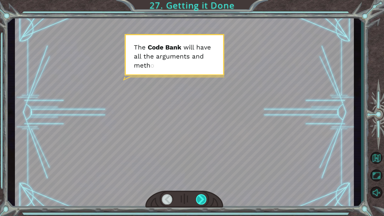
click at [201, 195] on div at bounding box center [201, 200] width 11 height 10
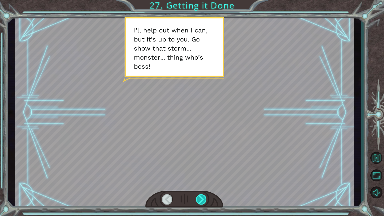
click at [201, 195] on div at bounding box center [201, 200] width 11 height 10
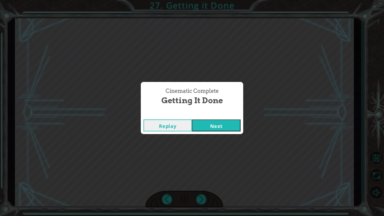
click at [211, 127] on button "Next" at bounding box center [216, 126] width 49 height 12
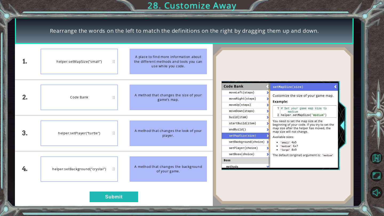
drag, startPoint x: 161, startPoint y: 166, endPoint x: 132, endPoint y: 164, distance: 29.4
click at [132, 165] on div "A method that changes the background of your game." at bounding box center [168, 170] width 77 height 26
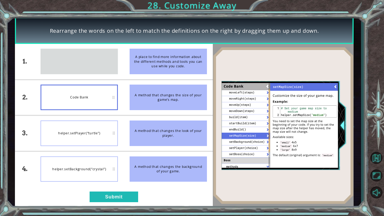
drag, startPoint x: 113, startPoint y: 62, endPoint x: 114, endPoint y: 97, distance: 34.7
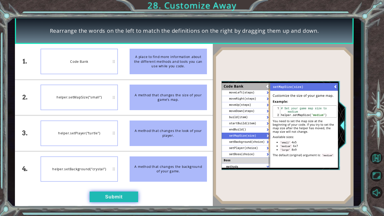
click at [123, 198] on button "Submit" at bounding box center [114, 197] width 49 height 11
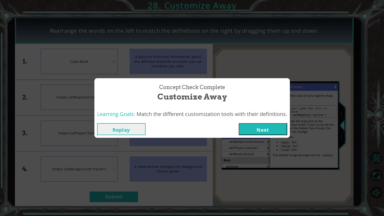
click at [266, 125] on button "Next" at bounding box center [263, 129] width 49 height 12
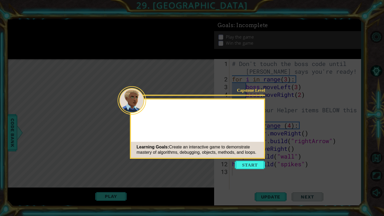
click at [254, 166] on button "Start" at bounding box center [250, 165] width 30 height 9
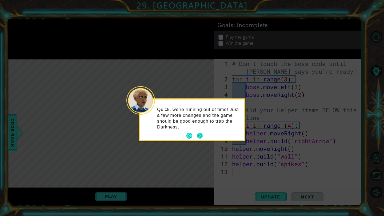
click at [201, 129] on div "Quick, we're running out of time! Just a few more changes and the game should b…" at bounding box center [192, 120] width 105 height 41
click at [201, 133] on button "Next" at bounding box center [200, 136] width 6 height 6
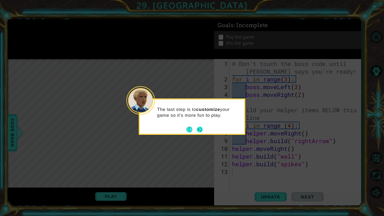
click at [201, 128] on button "Next" at bounding box center [200, 130] width 6 height 6
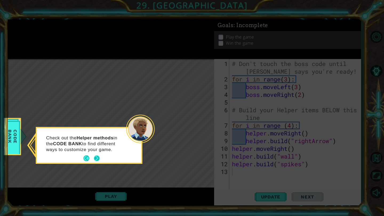
click at [98, 159] on button "Next" at bounding box center [97, 159] width 6 height 6
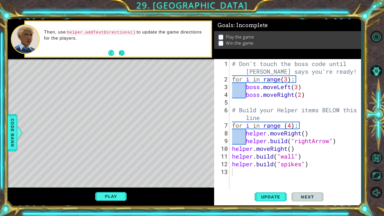
click at [119, 54] on button "Next" at bounding box center [122, 53] width 6 height 6
click at [120, 53] on button "Next" at bounding box center [122, 53] width 6 height 6
click at [121, 195] on button "Play" at bounding box center [110, 197] width 31 height 10
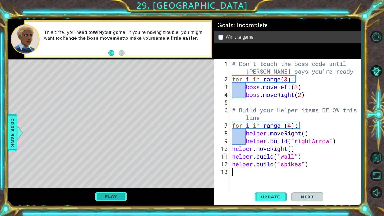
click at [121, 197] on button "Play" at bounding box center [110, 197] width 31 height 10
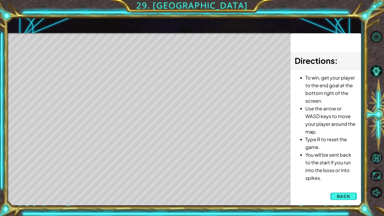
click at [350, 196] on span "Back" at bounding box center [344, 196] width 14 height 5
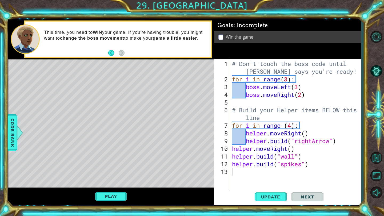
click at [306, 137] on div "# Don't touch the boss code until [PERSON_NAME] says you're ready! for i in ran…" at bounding box center [296, 137] width 131 height 155
click at [308, 133] on div "# Don't touch the boss code until [PERSON_NAME] says you're ready! for i in ran…" at bounding box center [296, 137] width 131 height 155
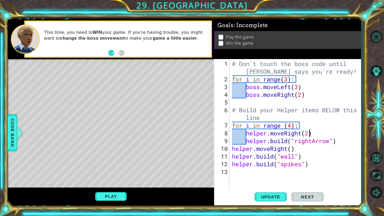
scroll to position [0, 3]
click at [110, 195] on button "Play" at bounding box center [110, 197] width 31 height 10
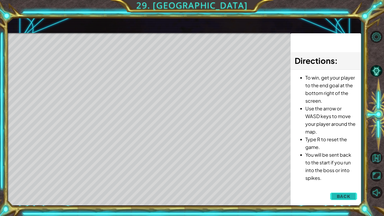
click at [348, 199] on span "Back" at bounding box center [344, 196] width 14 height 5
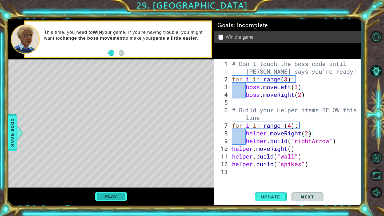
click at [111, 194] on button "Play" at bounding box center [110, 197] width 31 height 10
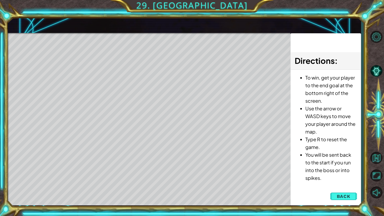
click at [351, 196] on body "1 ההההההההההההההההההההההההההההההההההההההההההההההההההההההההההההההההההההההההההההה…" at bounding box center [192, 108] width 384 height 216
click at [350, 197] on span "Back" at bounding box center [344, 196] width 14 height 5
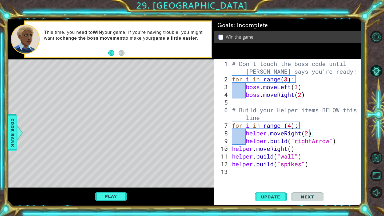
click at [309, 135] on div "# Don't touch the boss code until [PERSON_NAME] says you're ready! for i in ran…" at bounding box center [296, 137] width 131 height 155
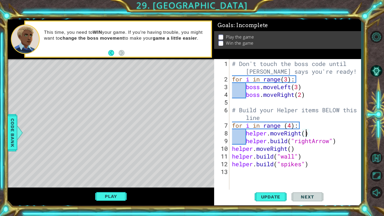
click at [292, 151] on div "# Don't touch the boss code until [PERSON_NAME] says you're ready! for i in ran…" at bounding box center [296, 137] width 131 height 155
click at [276, 199] on span "Update" at bounding box center [271, 197] width 30 height 5
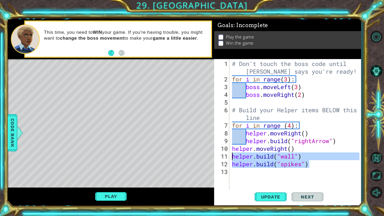
drag, startPoint x: 311, startPoint y: 163, endPoint x: 226, endPoint y: 156, distance: 85.1
click at [226, 156] on div "helper.moveRight() 1 2 3 4 5 6 7 8 9 10 11 12 13 # Don't touch the boss code un…" at bounding box center [286, 124] width 145 height 131
type textarea "[DOMAIN_NAME]("wall") [DOMAIN_NAME]("spikes")"
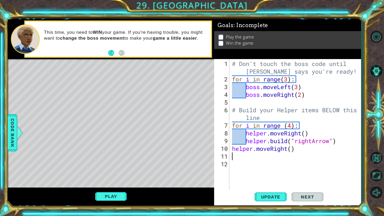
scroll to position [0, 0]
click at [276, 195] on span "Update" at bounding box center [271, 197] width 30 height 5
click at [297, 149] on div "# Don't touch the boss code until [PERSON_NAME] says you're ready! for i in ran…" at bounding box center [296, 137] width 131 height 155
type textarea "helper.moveRight()"
drag, startPoint x: 298, startPoint y: 151, endPoint x: 231, endPoint y: 149, distance: 66.2
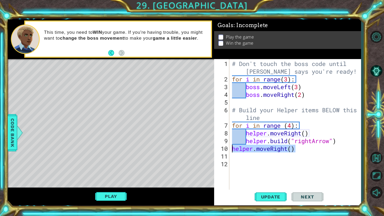
click at [231, 149] on div "# Don't touch the boss code until [PERSON_NAME] says you're ready! for i in ran…" at bounding box center [296, 137] width 131 height 155
click at [292, 127] on div "# Don't touch the boss code until [PERSON_NAME] says you're ready! for i in ran…" at bounding box center [296, 137] width 131 height 155
type textarea "for i in range (5):"
click at [243, 153] on div "# Don't touch the boss code until [PERSON_NAME] says you're ready! for i in ran…" at bounding box center [296, 137] width 131 height 155
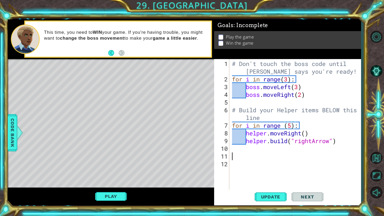
scroll to position [0, 0]
click at [267, 200] on span "Update" at bounding box center [271, 197] width 30 height 5
click at [292, 126] on div "# Don't touch the boss code until [PERSON_NAME] says you're ready! for i in ran…" at bounding box center [296, 137] width 131 height 155
type textarea "for i in range (5):"
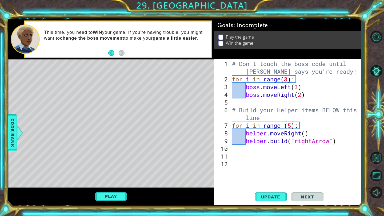
click at [242, 150] on div "# Don't touch the boss code until [PERSON_NAME] says you're ready! for i in ran…" at bounding box center [296, 137] width 131 height 155
type textarea "he"
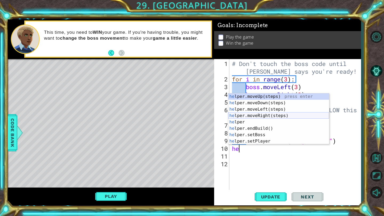
click at [262, 117] on div "he lper.moveUp(steps) press enter he lper.moveDown(steps) press enter he lper.m…" at bounding box center [278, 126] width 101 height 64
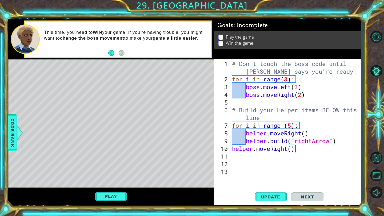
click at [297, 150] on div "# Don't touch the boss code until [PERSON_NAME] says you're ready! for i in ran…" at bounding box center [296, 137] width 131 height 155
click at [287, 150] on div "# Don't touch the boss code until [PERSON_NAME] says you're ready! for i in ran…" at bounding box center [296, 137] width 131 height 155
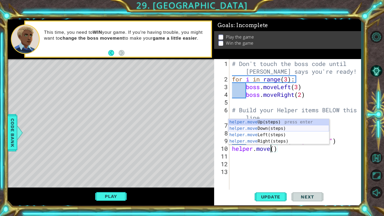
click at [277, 130] on div "helper.move Up(steps) press enter helper.move Down(steps) press enter helper.mo…" at bounding box center [278, 138] width 101 height 38
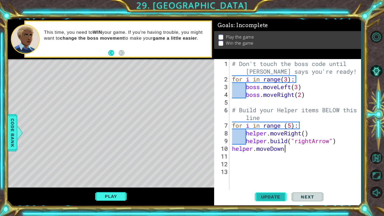
click at [271, 198] on span "Update" at bounding box center [271, 197] width 30 height 5
click at [271, 195] on span "Update" at bounding box center [271, 197] width 30 height 5
click at [267, 199] on span "Update" at bounding box center [271, 197] width 30 height 5
click at [339, 142] on div "# Don't touch the boss code until [PERSON_NAME] says you're ready! for i in ran…" at bounding box center [296, 137] width 131 height 155
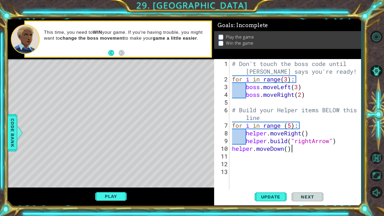
type textarea "[DOMAIN_NAME]("rightArrow")"
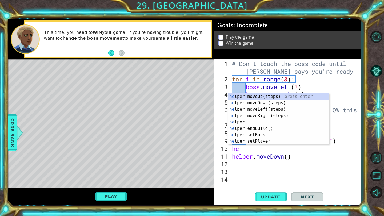
type textarea "her"
click at [272, 116] on div "he lpe r .moveUp(steps) press enter he lpe r .moveDown(steps) press enter he lp…" at bounding box center [278, 126] width 101 height 64
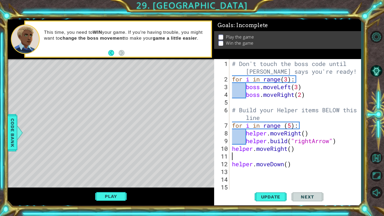
scroll to position [0, 0]
click at [293, 159] on div "# Don't touch the boss code until [PERSON_NAME] says you're ready! for i in ran…" at bounding box center [296, 137] width 131 height 155
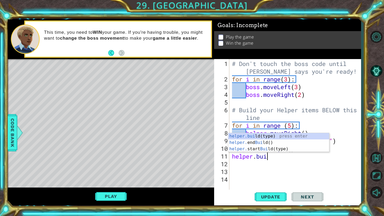
scroll to position [0, 1]
click at [270, 136] on div "helper.[PERSON_NAME](type) press enter helper. end [PERSON_NAME]() press enter …" at bounding box center [278, 149] width 101 height 32
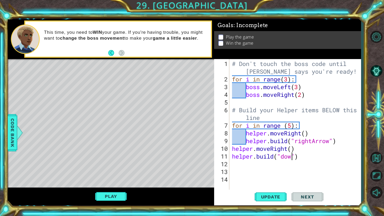
scroll to position [0, 3]
type textarea "[DOMAIN_NAME]("downArrow")"
click at [250, 166] on div "# Don't touch the boss code until [PERSON_NAME] says you're ready! for i in ran…" at bounding box center [296, 137] width 131 height 155
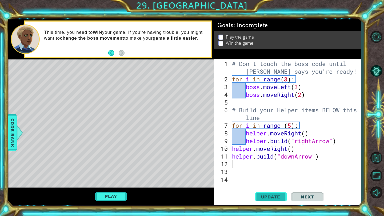
click at [266, 199] on span "Update" at bounding box center [271, 197] width 30 height 5
type textarea "for i in the range():"
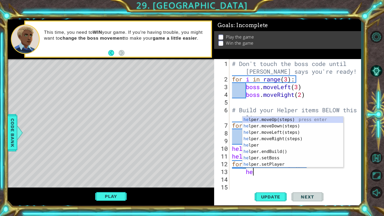
scroll to position [0, 1]
type textarea "h"
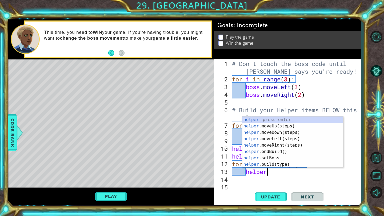
scroll to position [0, 1]
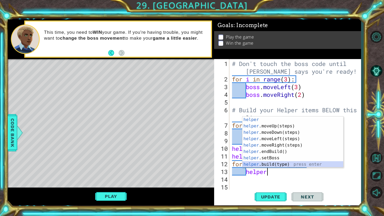
click at [282, 165] on div "helper press enter helper .moveUp(steps) press enter helper .moveDown(steps) pr…" at bounding box center [292, 149] width 101 height 64
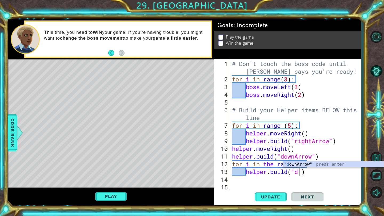
scroll to position [0, 3]
click at [307, 165] on div ""do wnArrow" press enter" at bounding box center [333, 171] width 101 height 19
type textarea "[DOMAIN_NAME]("downArrow")"
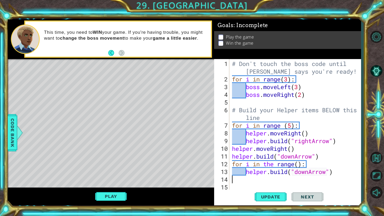
click at [340, 175] on div "# Don't touch the boss code until [PERSON_NAME] says you're ready! for i in ran…" at bounding box center [296, 137] width 131 height 155
type textarea "h"
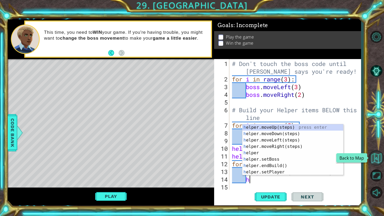
scroll to position [0, 0]
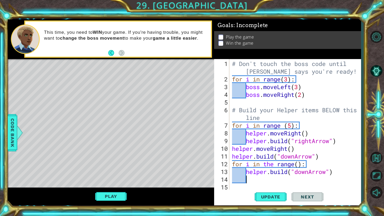
click at [315, 167] on div "# Don't touch the boss code until [PERSON_NAME] says you're ready! for i in ran…" at bounding box center [296, 137] width 131 height 155
type textarea "for i in the range():"
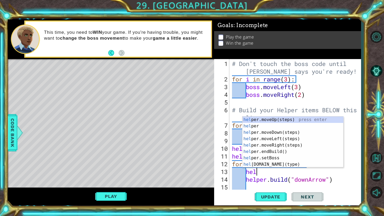
type textarea "help"
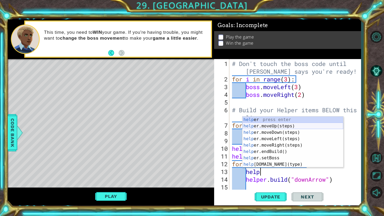
click at [298, 128] on div "help er press enter help er.moveUp(steps) press enter help er.moveDown(steps) p…" at bounding box center [292, 149] width 101 height 64
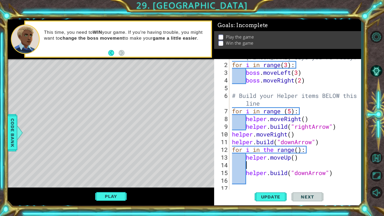
scroll to position [15, 0]
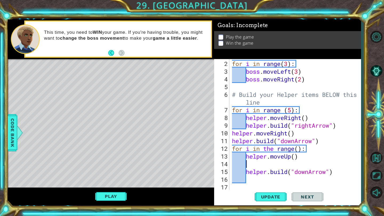
click at [302, 161] on div "for i in range ( 3 ) : boss . moveLeft ( 3 ) boss . moveRight ( 2 ) # Build you…" at bounding box center [296, 133] width 131 height 147
click at [302, 154] on div "for i in range ( 3 ) : boss . moveLeft ( 3 ) boss . moveRight ( 2 ) # Build you…" at bounding box center [296, 133] width 131 height 147
type textarea "helper.moveUp()"
click at [292, 160] on div "for i in range ( 3 ) : boss . moveLeft ( 3 ) boss . moveRight ( 2 ) # Build you…" at bounding box center [296, 133] width 131 height 147
click at [292, 157] on div "for i in range ( 3 ) : boss . moveLeft ( 3 ) boss . moveRight ( 2 ) # Build you…" at bounding box center [296, 133] width 131 height 147
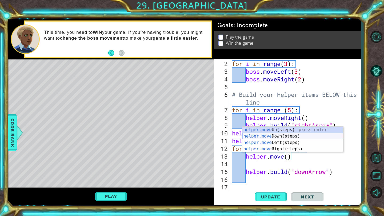
click at [293, 136] on div "helper.move Up(steps) press enter helper.move Down(steps) press enter helper.mo…" at bounding box center [292, 146] width 101 height 38
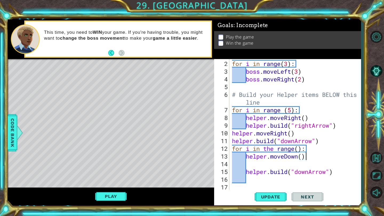
scroll to position [0, 3]
click at [253, 168] on div "for i in range ( 3 ) : boss . moveLeft ( 3 ) boss . moveRight ( 2 ) # Build you…" at bounding box center [296, 133] width 131 height 147
type textarea "[DOMAIN_NAME]("downArrow")"
click at [251, 166] on div "for i in range ( 3 ) : boss . moveLeft ( 3 ) boss . moveRight ( 2 ) # Build you…" at bounding box center [296, 133] width 131 height 147
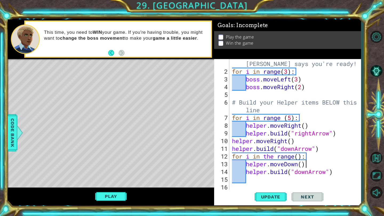
scroll to position [8, 0]
click at [303, 167] on div "# Don't touch the boss code until [PERSON_NAME] says you're ready! for i in ran…" at bounding box center [296, 129] width 131 height 155
click at [274, 195] on span "Update" at bounding box center [271, 197] width 30 height 5
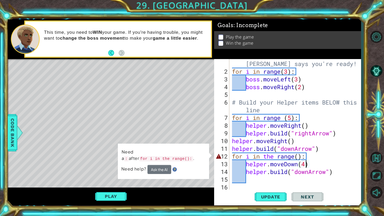
scroll to position [0, 3]
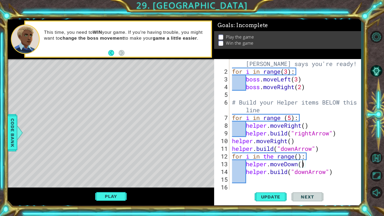
click at [298, 158] on div "# Don't touch the boss code until [PERSON_NAME] says you're ready! for i in ran…" at bounding box center [296, 129] width 131 height 155
click at [276, 196] on span "Update" at bounding box center [271, 197] width 30 height 5
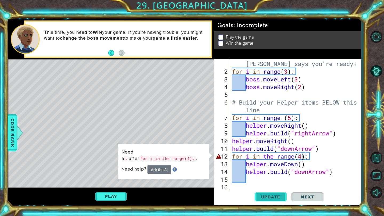
click at [273, 190] on button "Update" at bounding box center [271, 197] width 32 height 15
click at [296, 157] on div "# Don't touch the boss code until [PERSON_NAME] says you're ready! for i in ran…" at bounding box center [296, 129] width 131 height 155
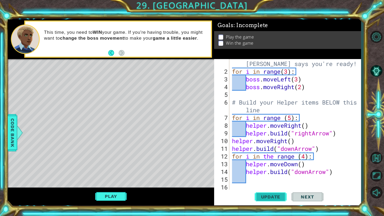
click at [276, 196] on span "Update" at bounding box center [271, 197] width 30 height 5
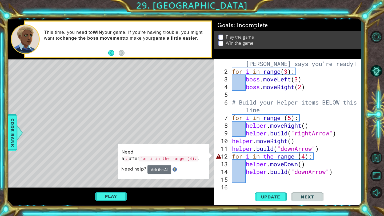
click at [277, 158] on div "# Don't touch the boss code until [PERSON_NAME] says you're ready! for i in ran…" at bounding box center [296, 129] width 131 height 155
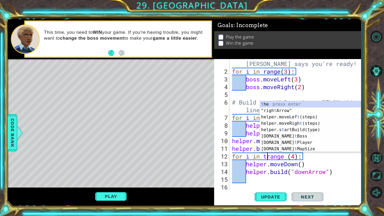
scroll to position [0, 3]
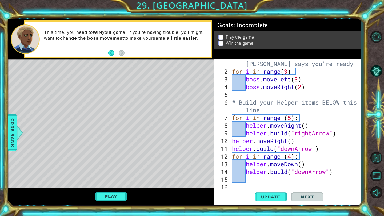
click at [266, 205] on div "for i in range (4): 1 2 3 4 5 6 7 8 9 10 11 12 13 14 15 16 # Don't touch the bo…" at bounding box center [287, 132] width 147 height 147
click at [271, 194] on button "Update" at bounding box center [271, 197] width 32 height 15
click at [102, 198] on button "Play" at bounding box center [110, 197] width 31 height 10
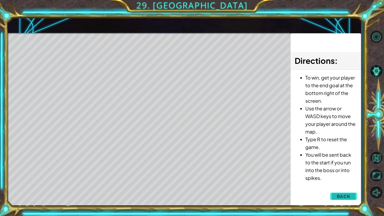
click at [347, 197] on span "Back" at bounding box center [344, 196] width 14 height 5
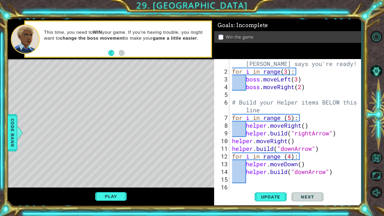
click at [221, 37] on p at bounding box center [220, 37] width 5 height 5
click at [263, 194] on button "Update" at bounding box center [271, 197] width 32 height 15
click at [303, 87] on div "# Don't touch the boss code until [PERSON_NAME] says you're ready! for i in ran…" at bounding box center [296, 129] width 131 height 155
click at [289, 73] on div "# Don't touch the boss code until [PERSON_NAME] says you're ready! for i in ran…" at bounding box center [296, 129] width 131 height 155
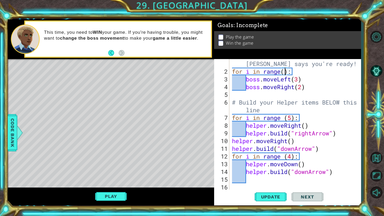
scroll to position [0, 2]
click at [302, 86] on div "# Don't touch the boss code until [PERSON_NAME] says you're ready! for i in ran…" at bounding box center [296, 129] width 131 height 155
click at [299, 80] on div "# Don't touch the boss code until [PERSON_NAME] says you're ready! for i in ran…" at bounding box center [296, 129] width 131 height 155
click at [275, 197] on span "Update" at bounding box center [271, 197] width 30 height 5
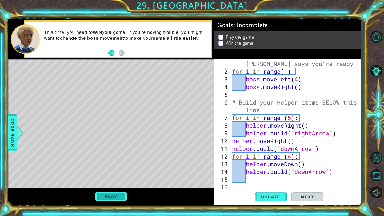
click at [121, 199] on button "Play" at bounding box center [110, 197] width 31 height 10
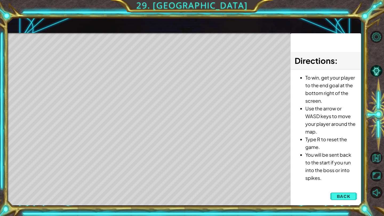
click at [49, 57] on div "Level Map" at bounding box center [131, 111] width 246 height 157
click at [343, 195] on span "Back" at bounding box center [344, 196] width 14 height 5
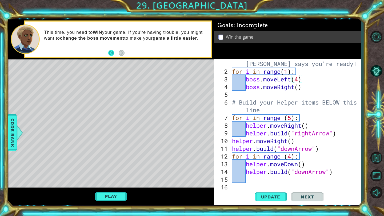
click at [110, 53] on button "Back" at bounding box center [113, 53] width 10 height 6
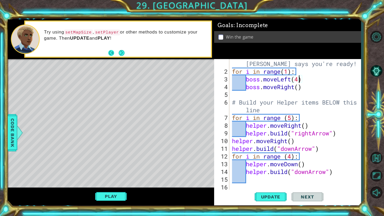
click at [114, 53] on button "Back" at bounding box center [113, 53] width 10 height 6
click at [130, 33] on code "setMapSize" at bounding box center [129, 33] width 29 height 6
click at [121, 51] on button "Next" at bounding box center [121, 53] width 7 height 7
click at [233, 66] on div "# Don't touch the boss code until [PERSON_NAME] says you're ready! for i in ran…" at bounding box center [296, 129] width 131 height 155
type textarea "# Don't touch the boss code until [PERSON_NAME] says you're ready!"
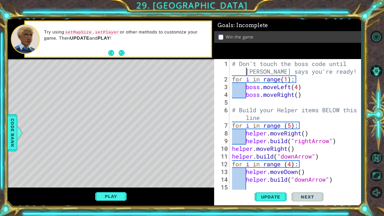
scroll to position [0, 0]
click at [332, 72] on div "# Don't touch the boss code until [PERSON_NAME] says you're ready! for i in ran…" at bounding box center [296, 137] width 131 height 155
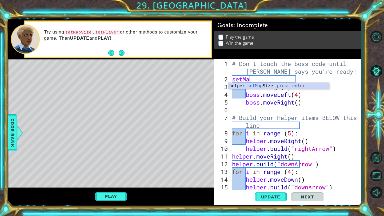
scroll to position [0, 1]
click at [271, 85] on div "helper. setMa pSize press enter" at bounding box center [278, 92] width 101 height 19
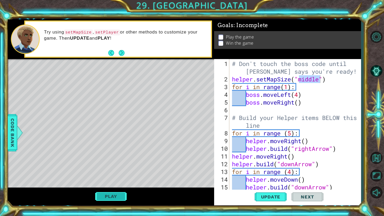
click at [118, 192] on button "Play" at bounding box center [110, 197] width 31 height 10
click at [275, 196] on span "Update" at bounding box center [271, 197] width 30 height 5
type textarea "helper.setMapSize("medium")"
click at [268, 197] on span "Update" at bounding box center [271, 197] width 30 height 5
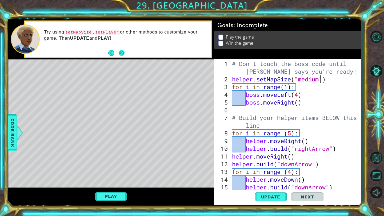
click at [124, 53] on button "Next" at bounding box center [122, 53] width 8 height 8
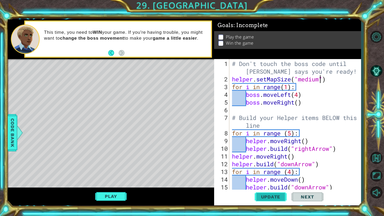
click at [272, 192] on button "Update" at bounding box center [271, 197] width 32 height 15
click at [115, 195] on button "Play" at bounding box center [110, 197] width 31 height 10
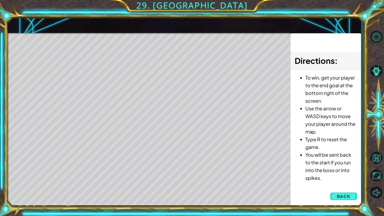
click at [348, 197] on span "Back" at bounding box center [344, 196] width 14 height 5
